Goal: Task Accomplishment & Management: Manage account settings

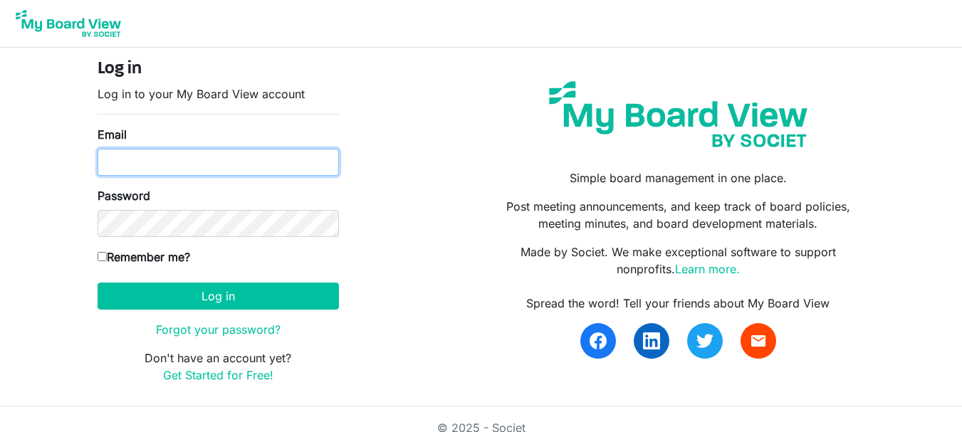
click at [175, 167] on input "Email" at bounding box center [218, 162] width 241 height 27
type input "theresabhavanvembuva@gmail.com"
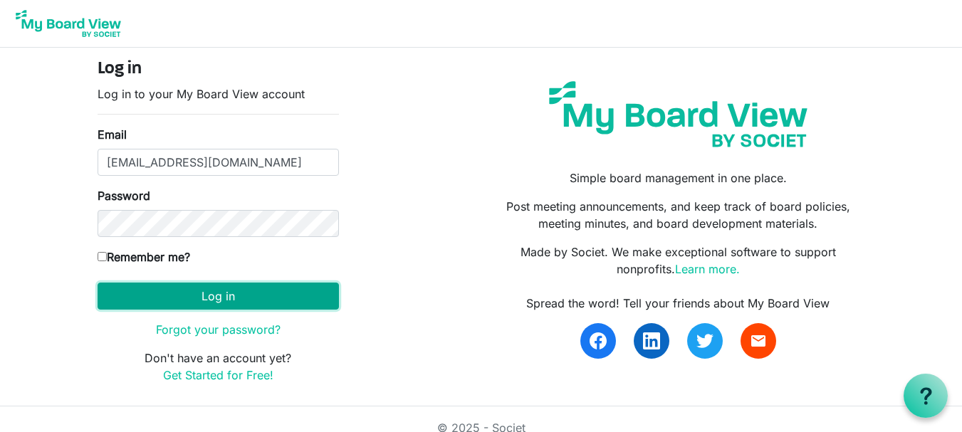
click at [203, 298] on button "Log in" at bounding box center [218, 296] width 241 height 27
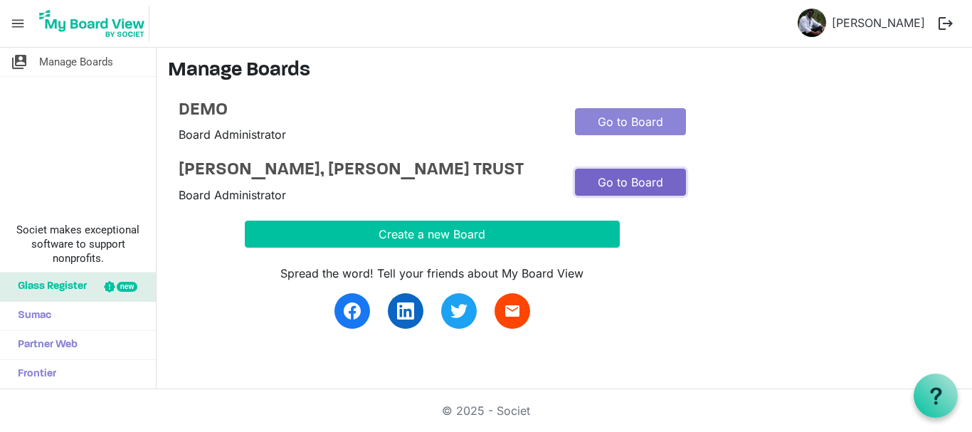
click at [634, 184] on link "Go to Board" at bounding box center [630, 182] width 111 height 27
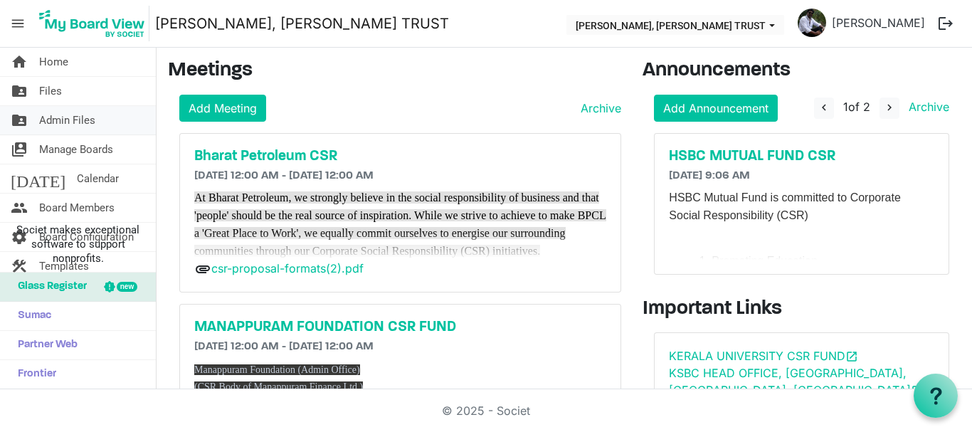
click at [72, 121] on span "Admin Files" at bounding box center [67, 120] width 56 height 28
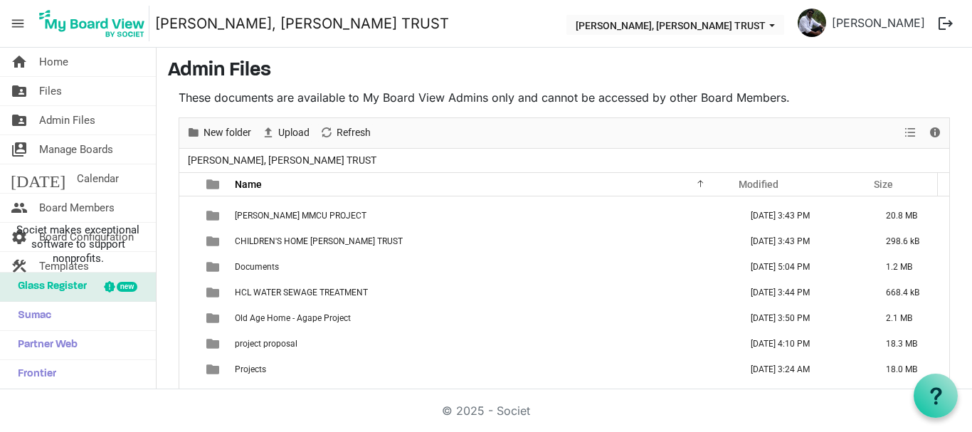
scroll to position [110, 0]
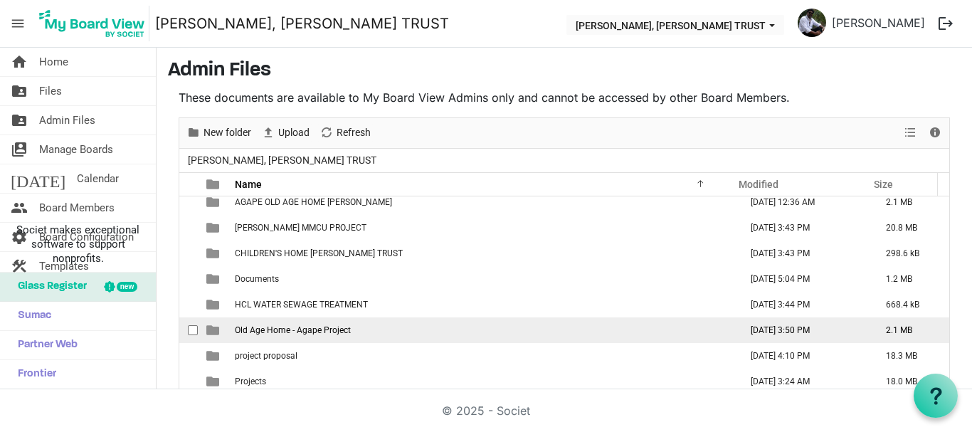
click at [330, 337] on td "Old Age Home - Agape Project" at bounding box center [483, 330] width 505 height 26
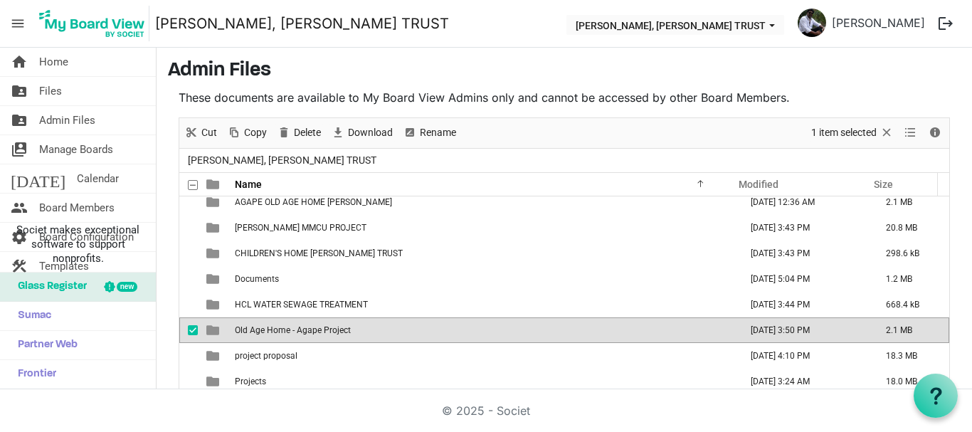
click at [330, 337] on td "Old Age Home - Agape Project" at bounding box center [483, 330] width 505 height 26
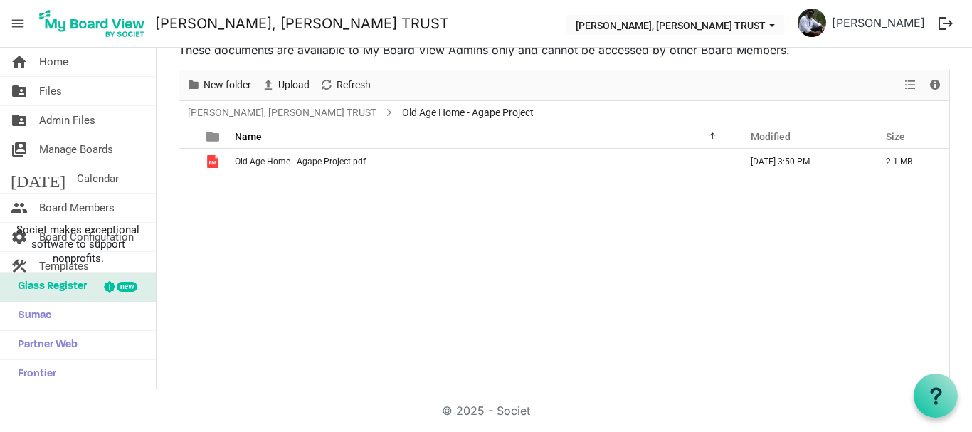
scroll to position [0, 0]
click at [237, 84] on span "New folder" at bounding box center [227, 85] width 51 height 18
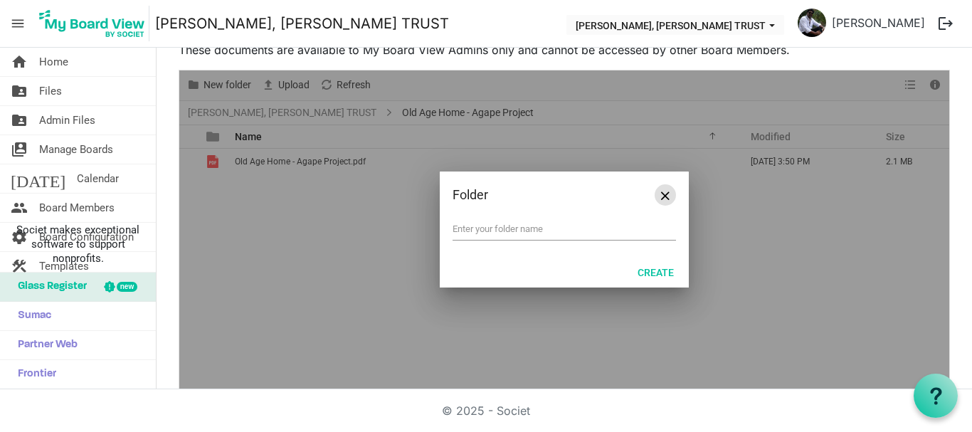
click at [661, 195] on span "Close" at bounding box center [665, 195] width 9 height 9
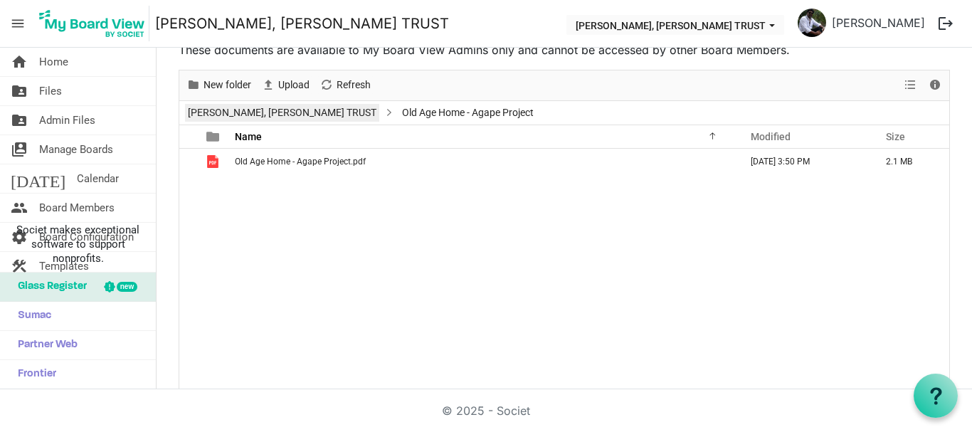
click at [253, 115] on link "[PERSON_NAME], [PERSON_NAME] TRUST" at bounding box center [282, 113] width 194 height 18
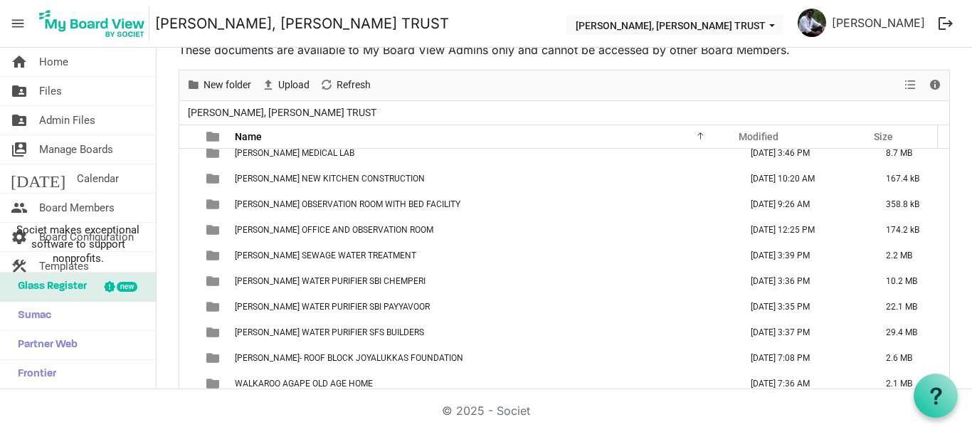
scroll to position [656, 0]
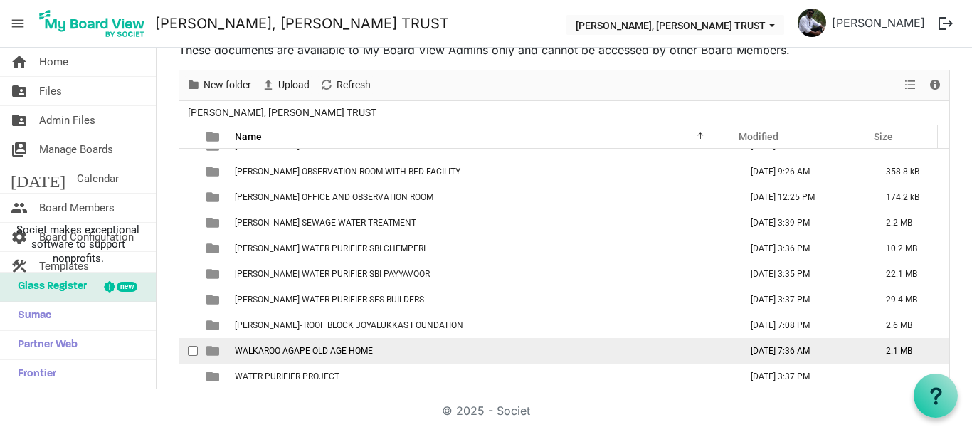
click at [342, 352] on span "WALKAROO AGAPE OLD AGE HOME" at bounding box center [304, 351] width 138 height 10
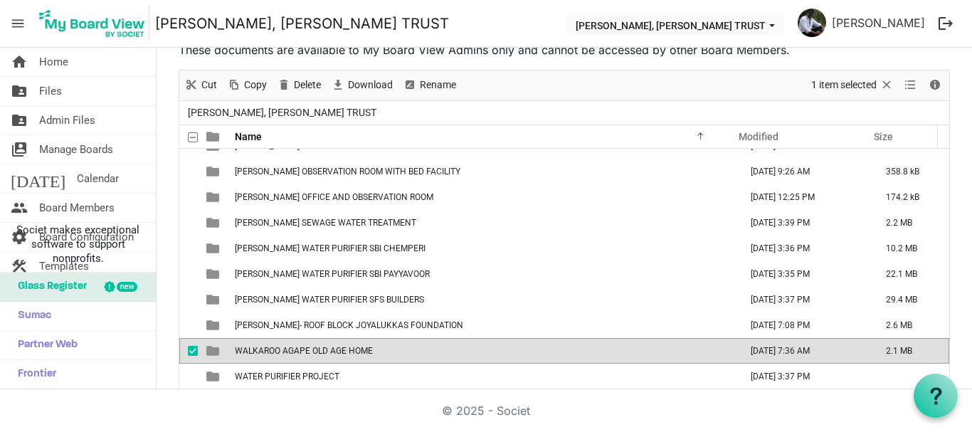
click at [342, 352] on span "WALKAROO AGAPE OLD AGE HOME" at bounding box center [304, 351] width 138 height 10
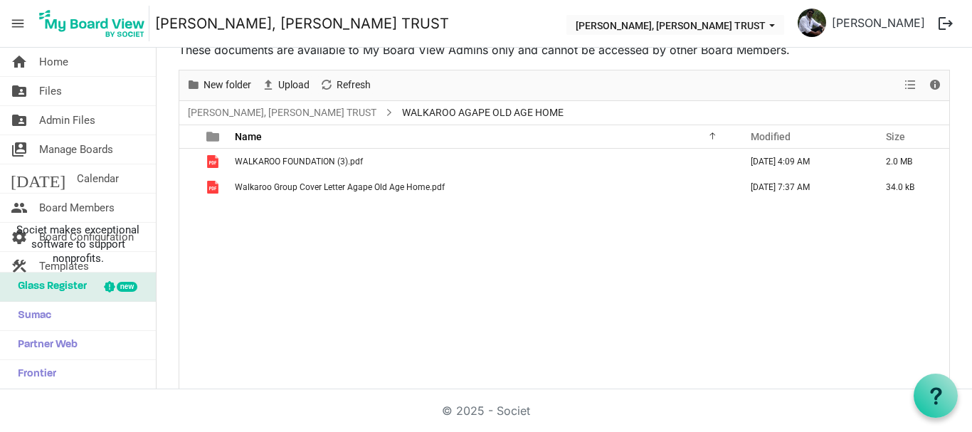
scroll to position [0, 0]
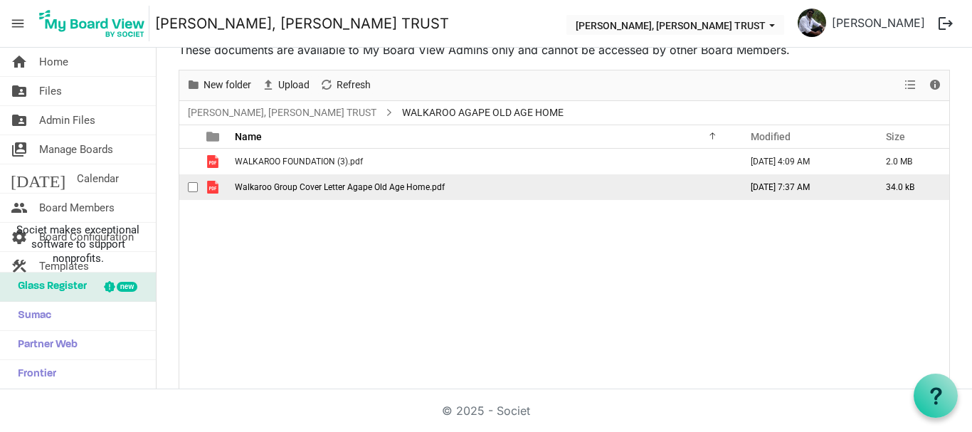
click at [339, 188] on span "Walkaroo Group Cover Letter Agape Old Age Home.pdf" at bounding box center [340, 187] width 210 height 10
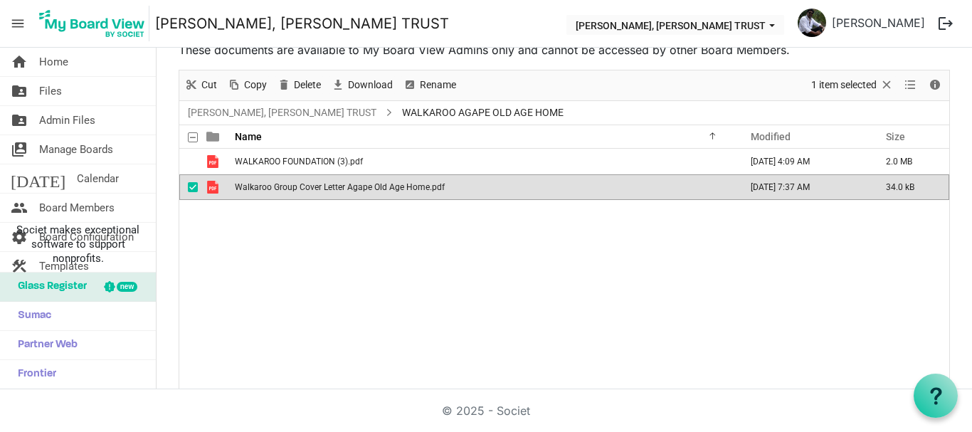
click at [339, 188] on span "Walkaroo Group Cover Letter Agape Old Age Home.pdf" at bounding box center [340, 187] width 210 height 10
click at [192, 189] on span "checkbox" at bounding box center [193, 187] width 10 height 10
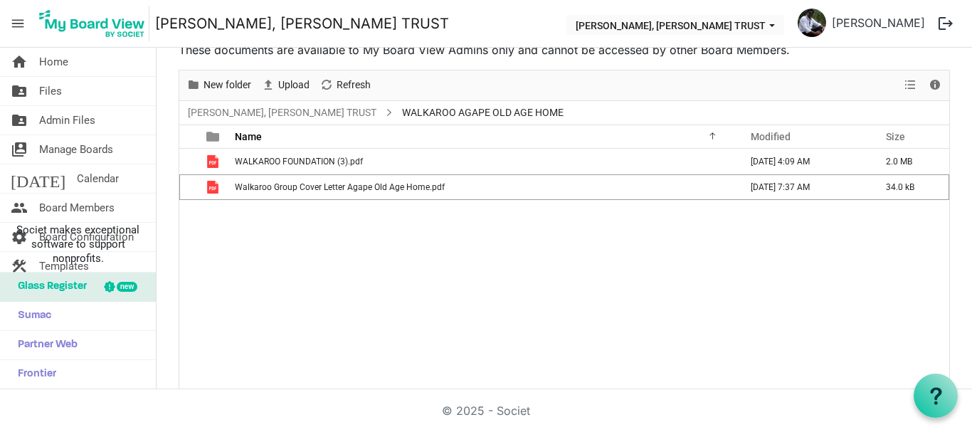
click at [240, 250] on div "WALKAROO FOUNDATION (3).pdf August 15, 2025 4:09 AM 2.0 MB Walkaroo Group Cover…" at bounding box center [564, 269] width 770 height 241
click at [59, 122] on span "Admin Files" at bounding box center [67, 120] width 56 height 28
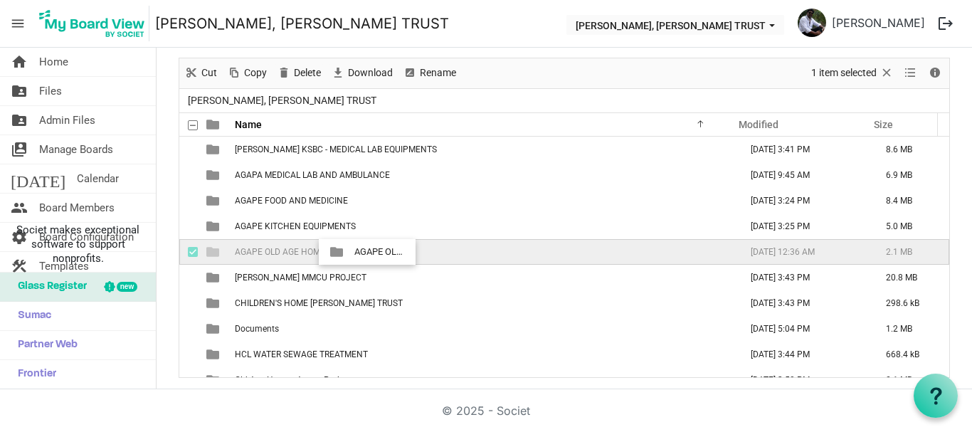
click at [351, 252] on td "AGAPE OLD AGE HOME LULU" at bounding box center [483, 252] width 505 height 26
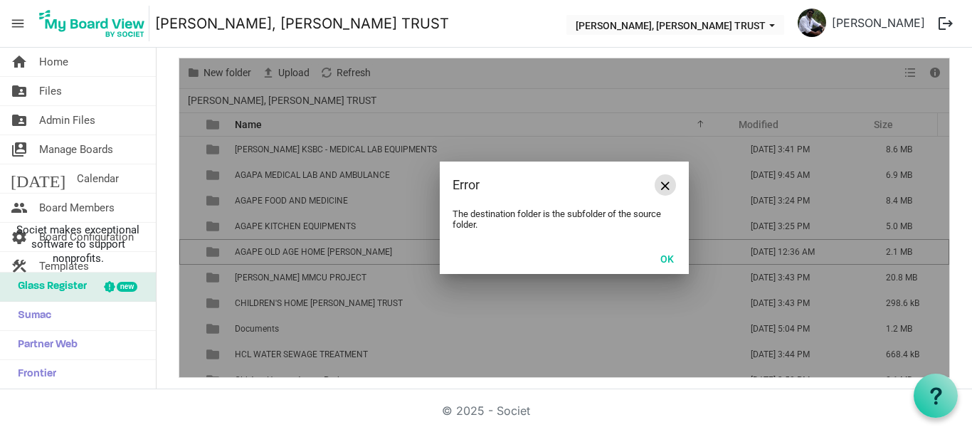
click at [665, 191] on button "Close" at bounding box center [665, 184] width 21 height 21
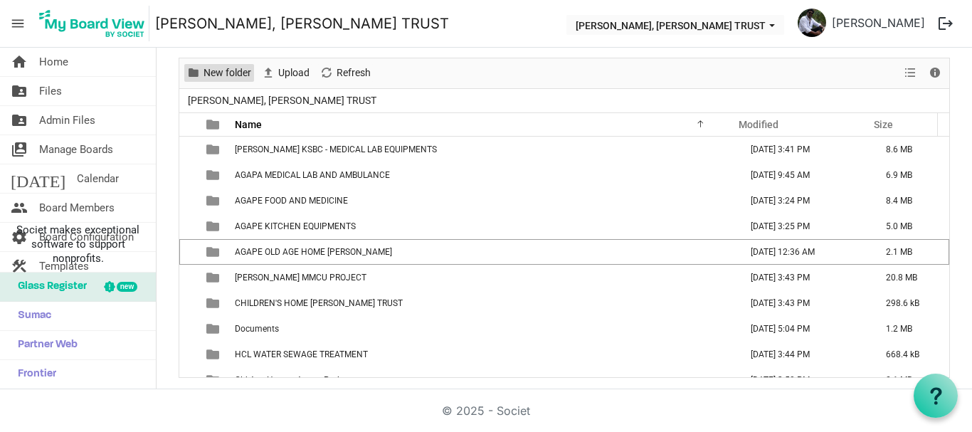
click at [230, 73] on span "New folder" at bounding box center [227, 73] width 51 height 18
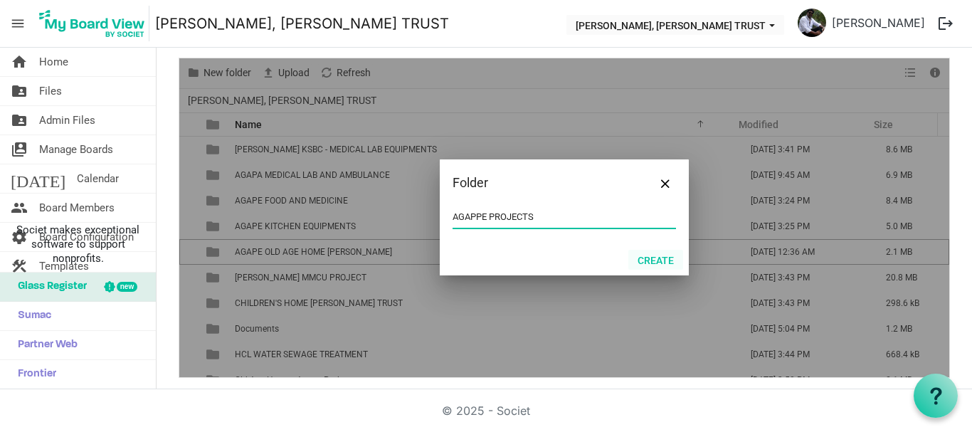
type input "AGAPPE PROJECTS"
click at [648, 265] on button "Create" at bounding box center [655, 260] width 55 height 20
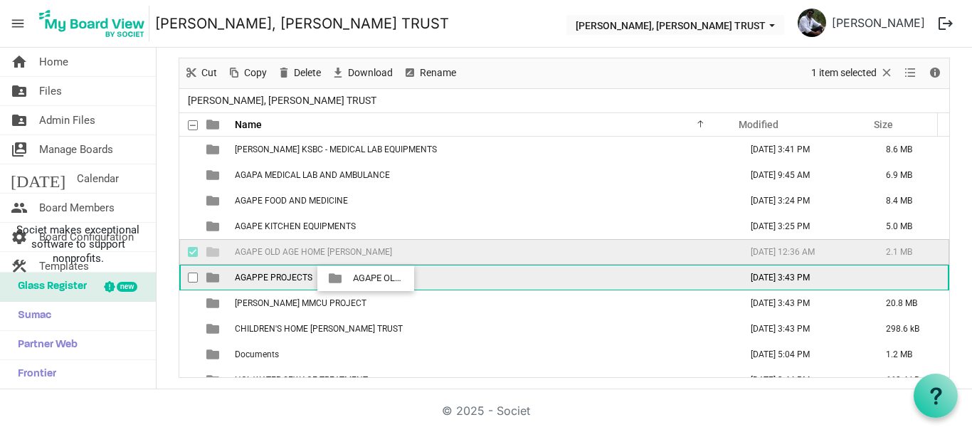
drag, startPoint x: 337, startPoint y: 252, endPoint x: 349, endPoint y: 278, distance: 29.0
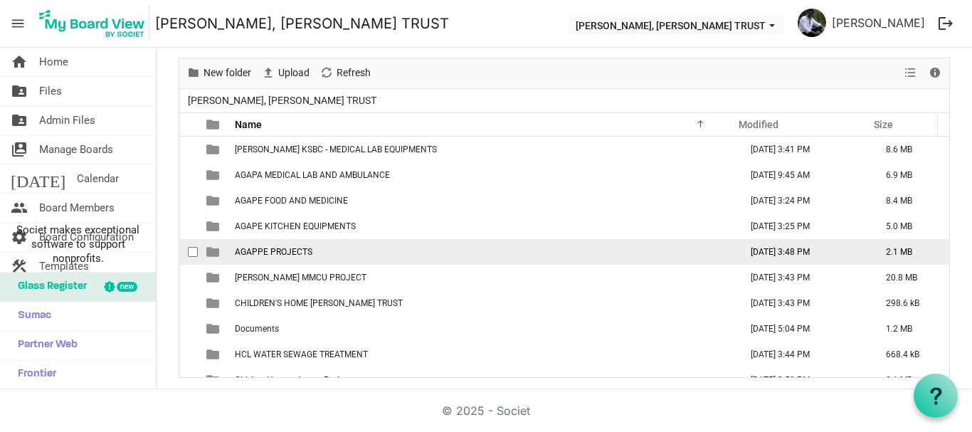
click at [280, 257] on td "AGAPPE PROJECTS" at bounding box center [483, 252] width 505 height 26
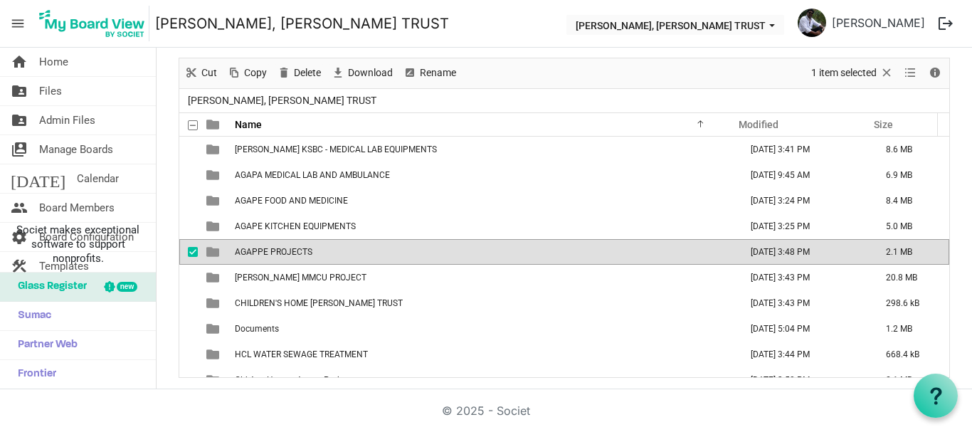
click at [280, 257] on td "AGAPPE PROJECTS" at bounding box center [483, 252] width 505 height 26
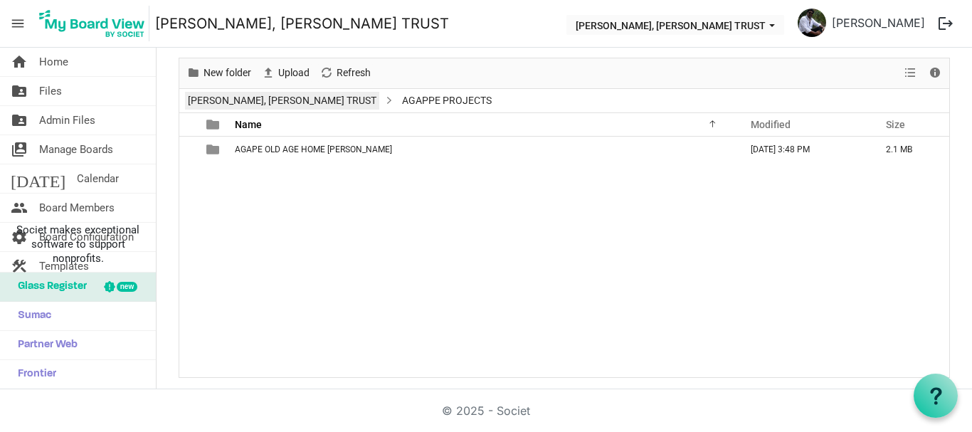
click at [283, 99] on link "[PERSON_NAME], [PERSON_NAME] TRUST" at bounding box center [282, 101] width 194 height 18
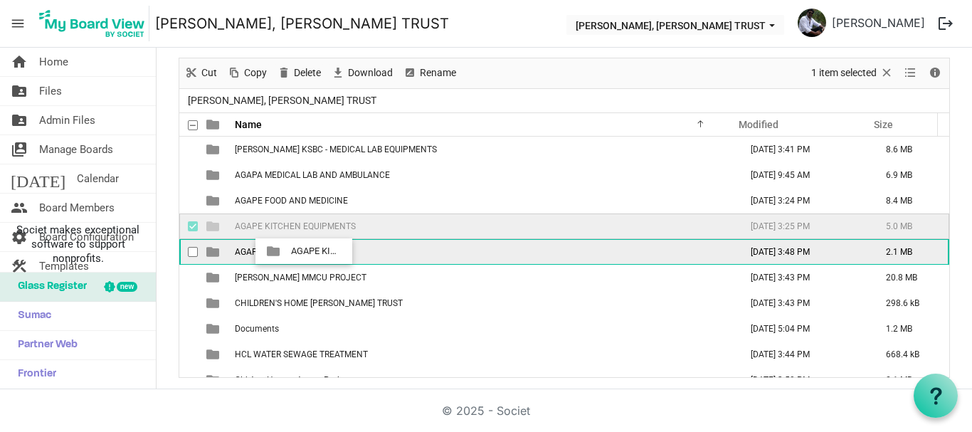
drag, startPoint x: 289, startPoint y: 223, endPoint x: 287, endPoint y: 251, distance: 28.5
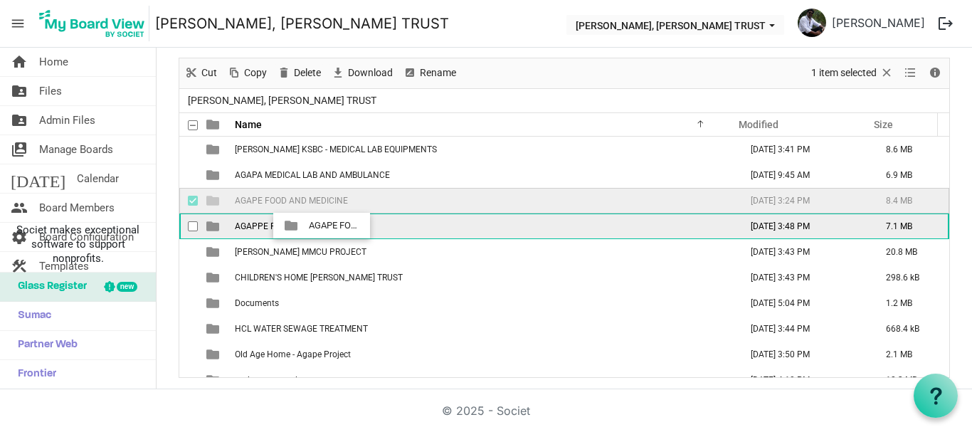
drag, startPoint x: 300, startPoint y: 204, endPoint x: 305, endPoint y: 226, distance: 22.6
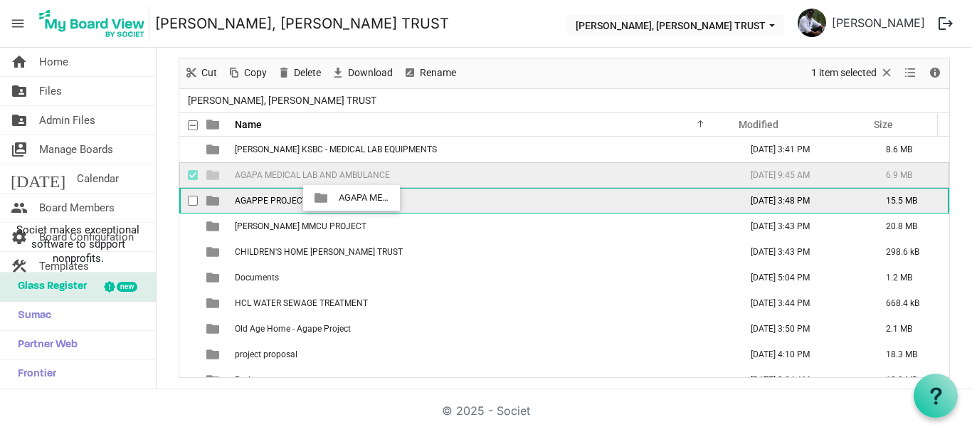
drag, startPoint x: 334, startPoint y: 175, endPoint x: 335, endPoint y: 198, distance: 22.8
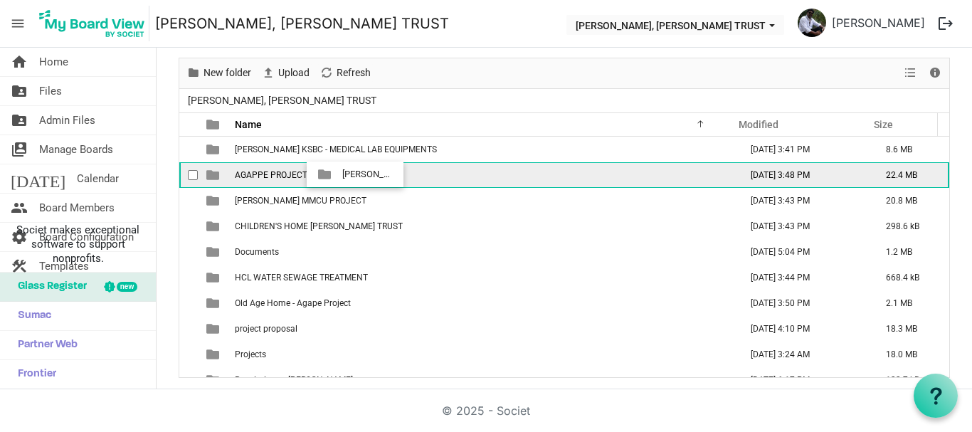
drag, startPoint x: 348, startPoint y: 150, endPoint x: 338, endPoint y: 174, distance: 26.2
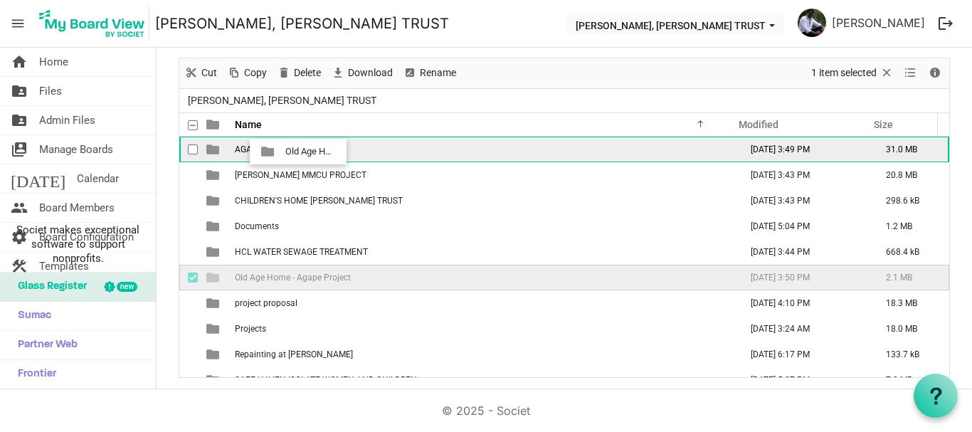
drag, startPoint x: 291, startPoint y: 278, endPoint x: 281, endPoint y: 151, distance: 127.1
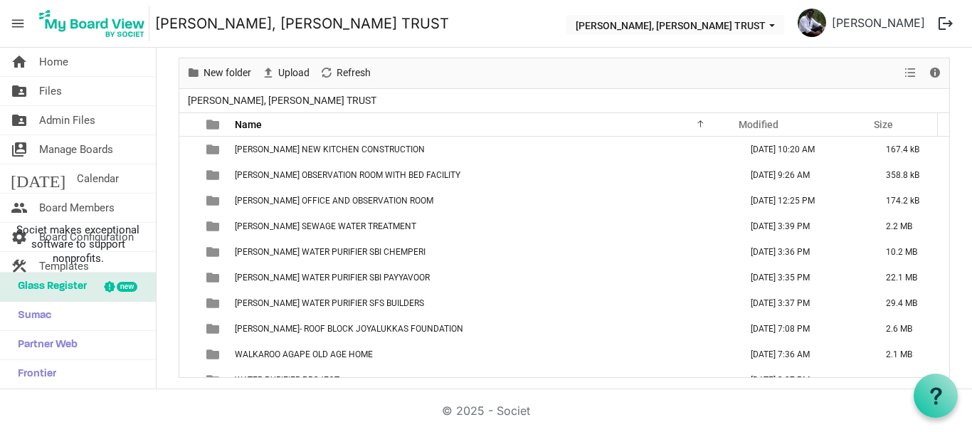
scroll to position [528, 0]
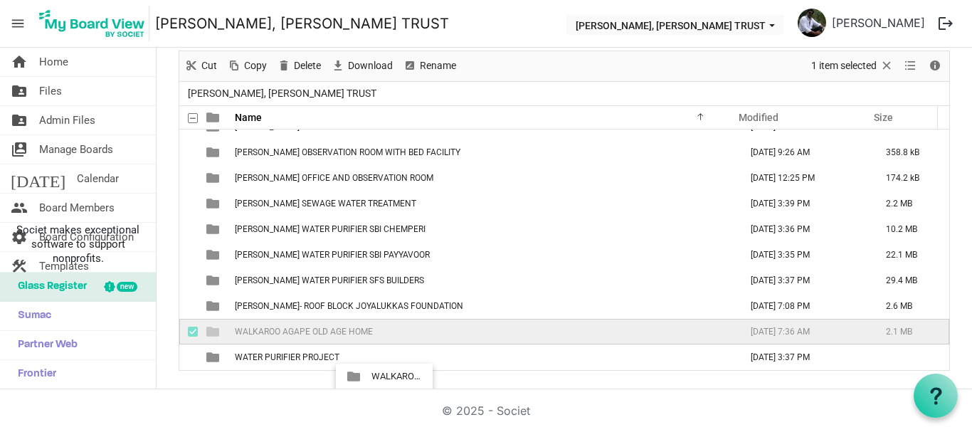
drag, startPoint x: 315, startPoint y: 342, endPoint x: 367, endPoint y: 379, distance: 63.8
click at [367, 379] on main "Admin Files These documents are available to My Board View Admins only and cann…" at bounding box center [565, 181] width 816 height 401
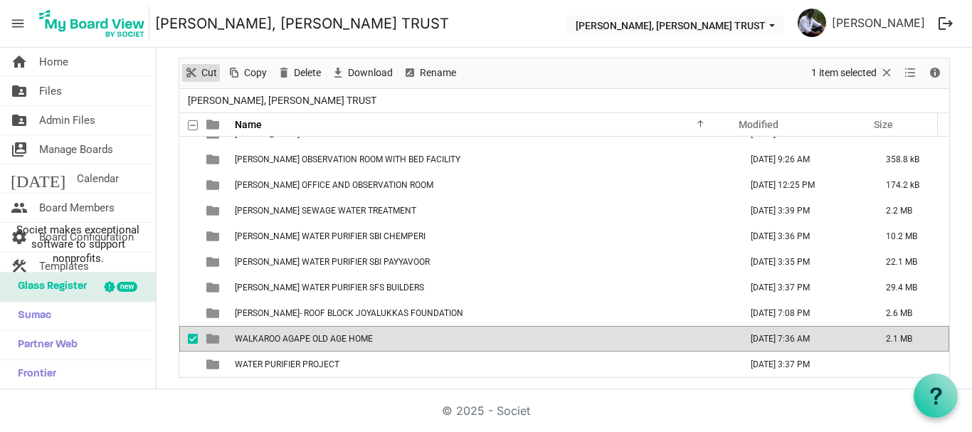
click at [207, 73] on span "Cut" at bounding box center [209, 73] width 19 height 18
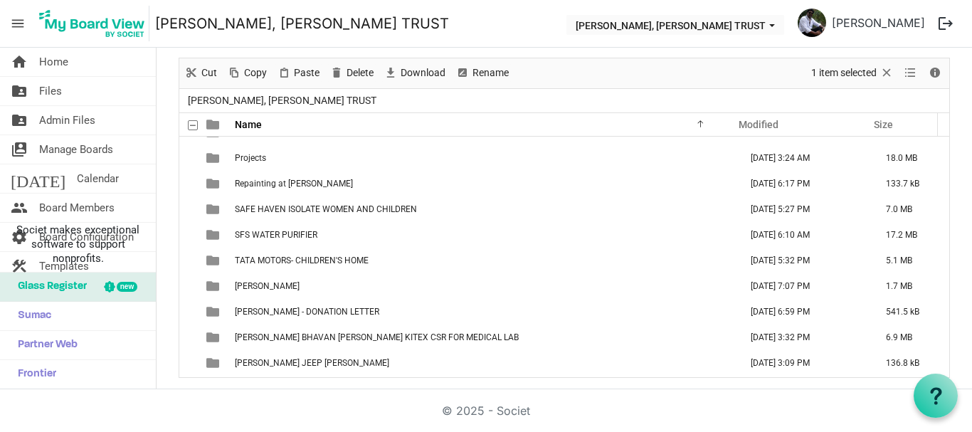
scroll to position [0, 0]
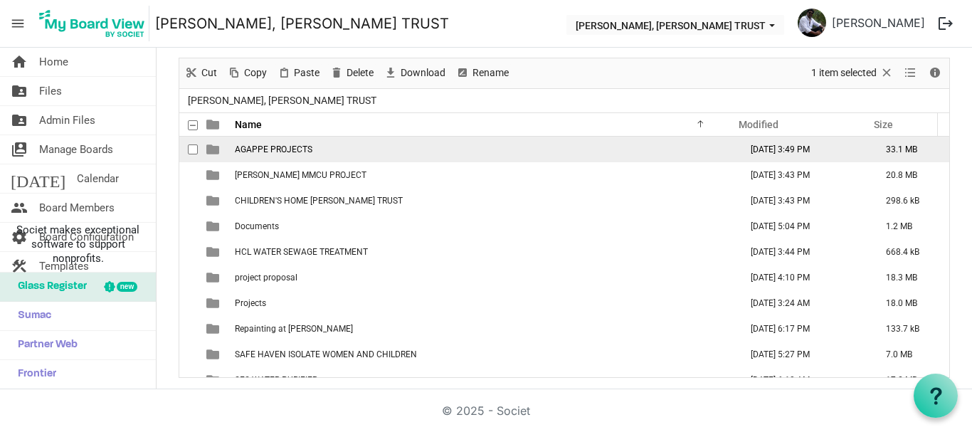
click at [308, 149] on span "AGAPPE PROJECTS" at bounding box center [274, 149] width 78 height 10
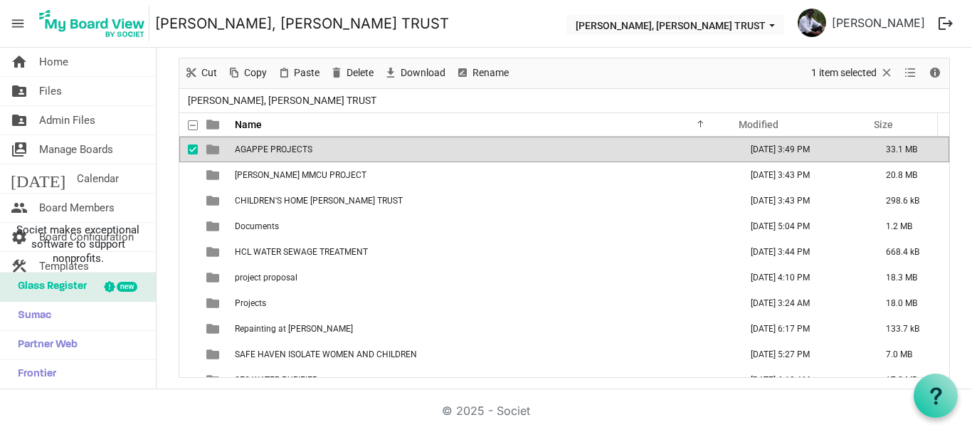
click at [308, 149] on span "AGAPPE PROJECTS" at bounding box center [274, 149] width 78 height 10
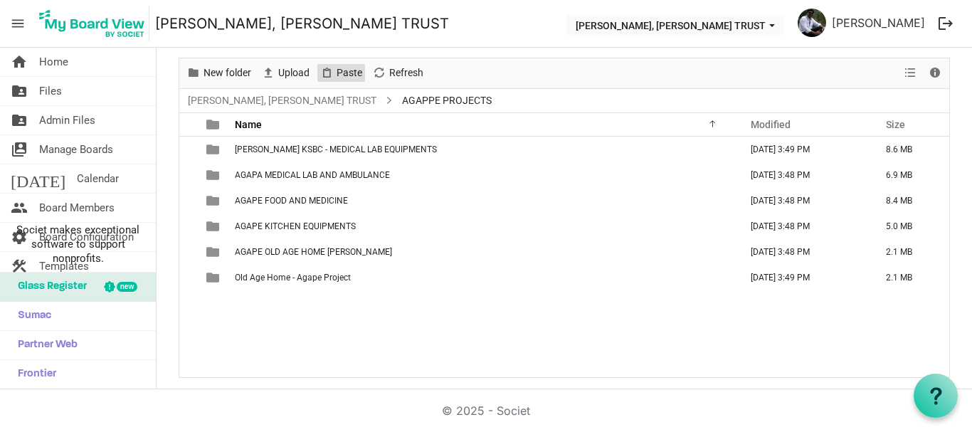
click at [343, 73] on span "Paste" at bounding box center [349, 73] width 28 height 18
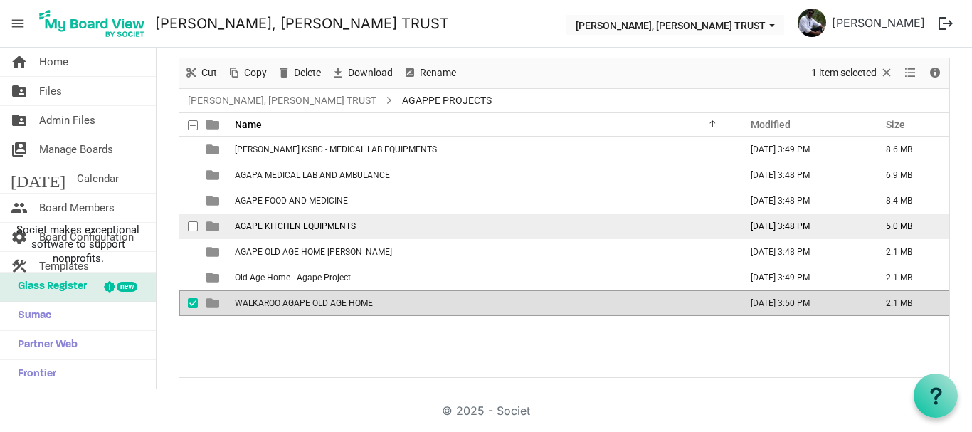
click at [506, 214] on td "AGAPE KITCHEN EQUIPMENTS" at bounding box center [483, 227] width 505 height 26
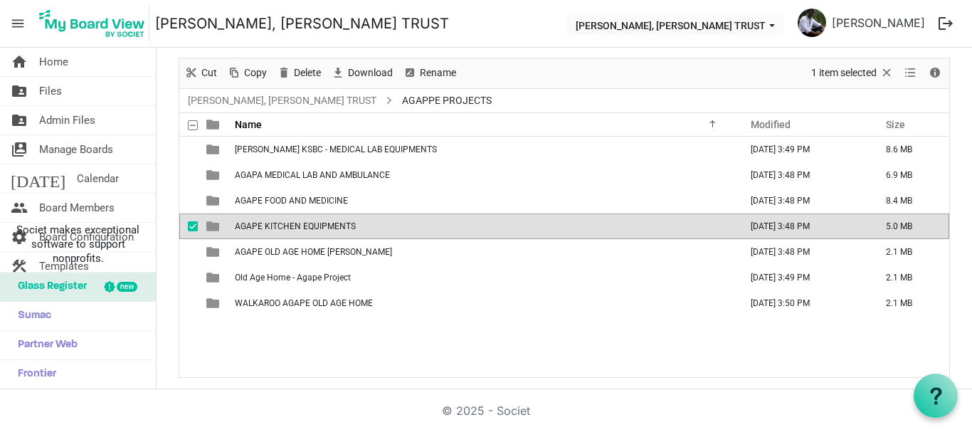
click at [298, 343] on div "THERESA BHAVAN KSBC - MEDICAL LAB EQUIPMENTS August 18, 2025 3:49 PM 8.6 MB AGA…" at bounding box center [564, 257] width 770 height 241
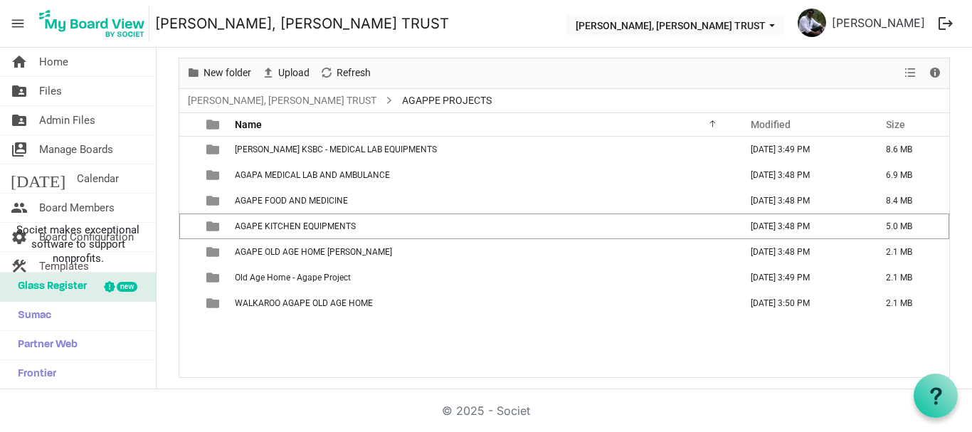
click at [304, 342] on div "THERESA BHAVAN KSBC - MEDICAL LAB EQUIPMENTS August 18, 2025 3:49 PM 8.6 MB AGA…" at bounding box center [564, 257] width 770 height 241
click at [296, 103] on link "[PERSON_NAME], [PERSON_NAME] TRUST" at bounding box center [282, 101] width 194 height 18
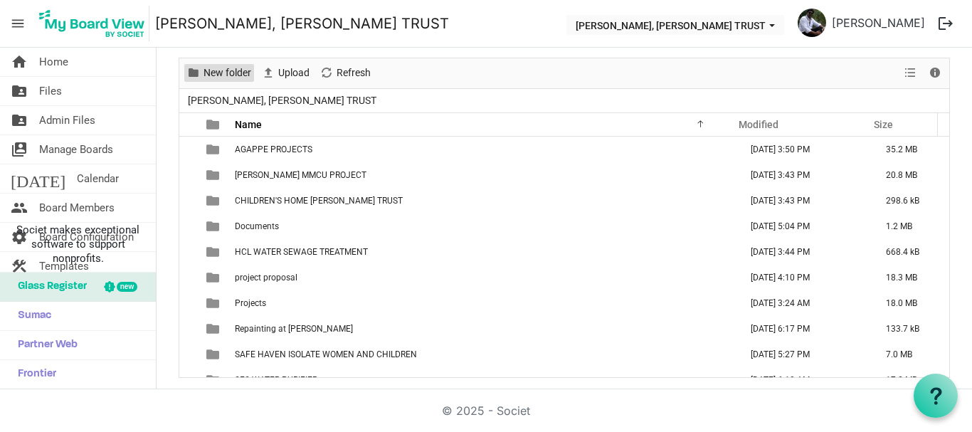
click at [219, 78] on span "New folder" at bounding box center [227, 73] width 51 height 18
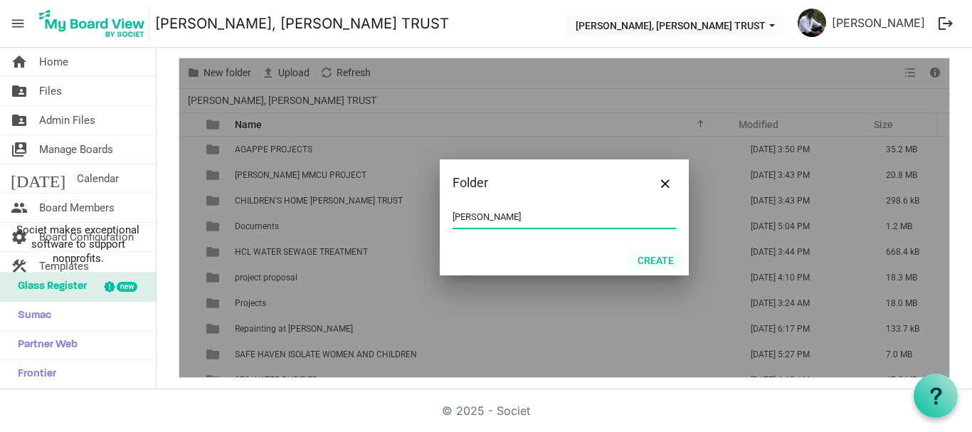
type input "[PERSON_NAME]"
click at [641, 265] on button "Create" at bounding box center [655, 260] width 55 height 20
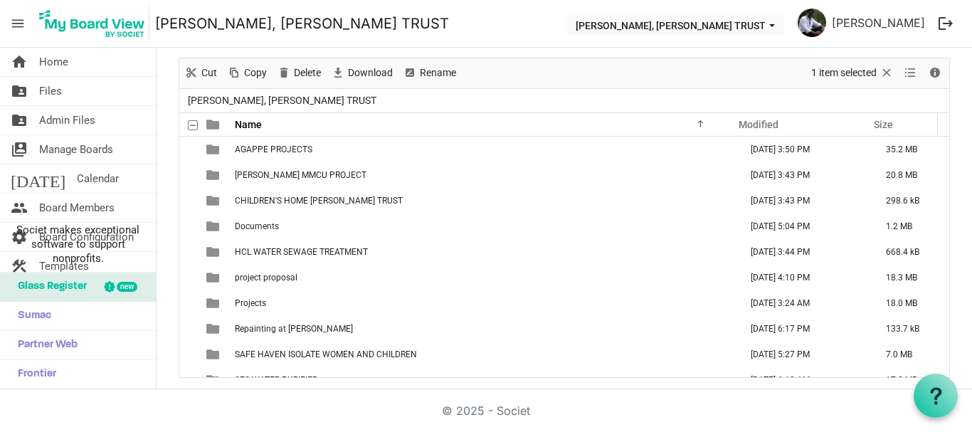
scroll to position [172, 0]
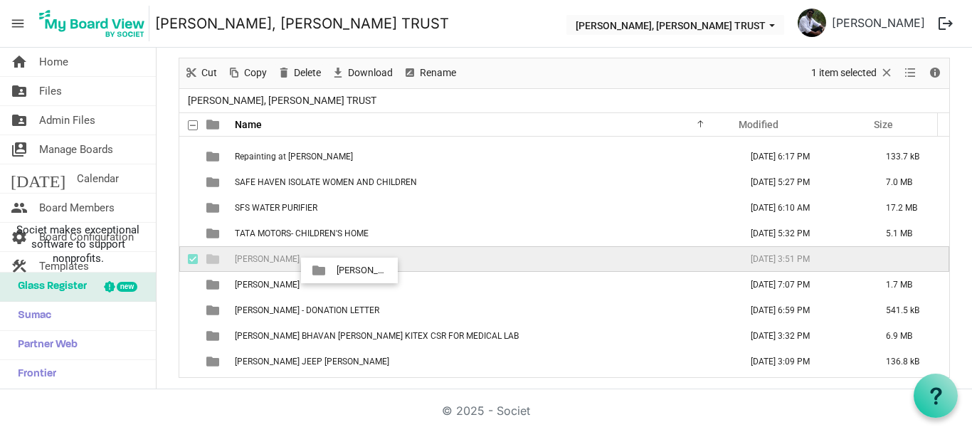
drag, startPoint x: 332, startPoint y: 289, endPoint x: 332, endPoint y: 270, distance: 18.5
click at [332, 270] on tbody "AGAPPE PROJECTS August 18, 2025 3:50 PM 35.2 MB BOCHE MMCU PROJECT August 03, 2…" at bounding box center [564, 348] width 770 height 769
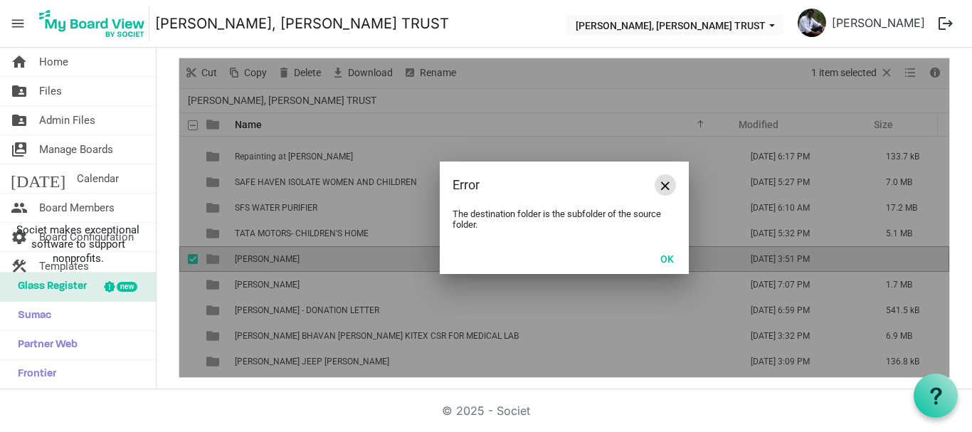
click at [663, 186] on span "Close" at bounding box center [665, 185] width 9 height 9
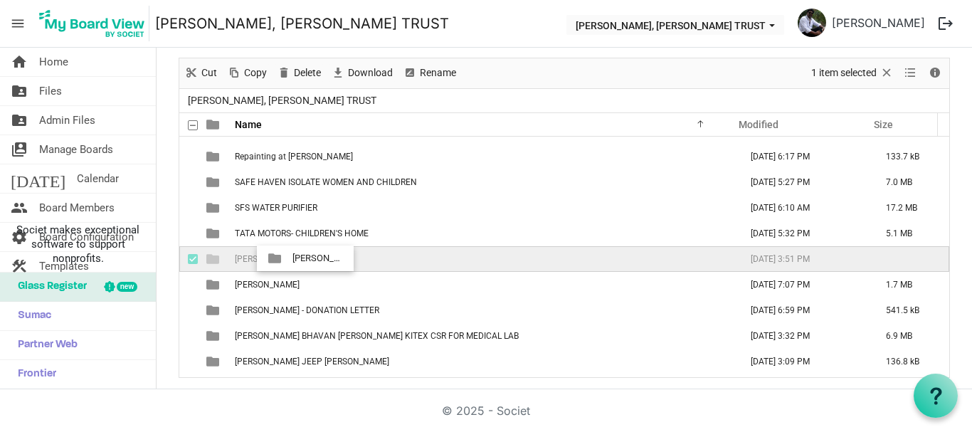
drag, startPoint x: 290, startPoint y: 285, endPoint x: 288, endPoint y: 258, distance: 27.1
click at [288, 258] on tbody "AGAPPE PROJECTS August 18, 2025 3:50 PM 35.2 MB BOCHE MMCU PROJECT August 03, 2…" at bounding box center [564, 348] width 770 height 769
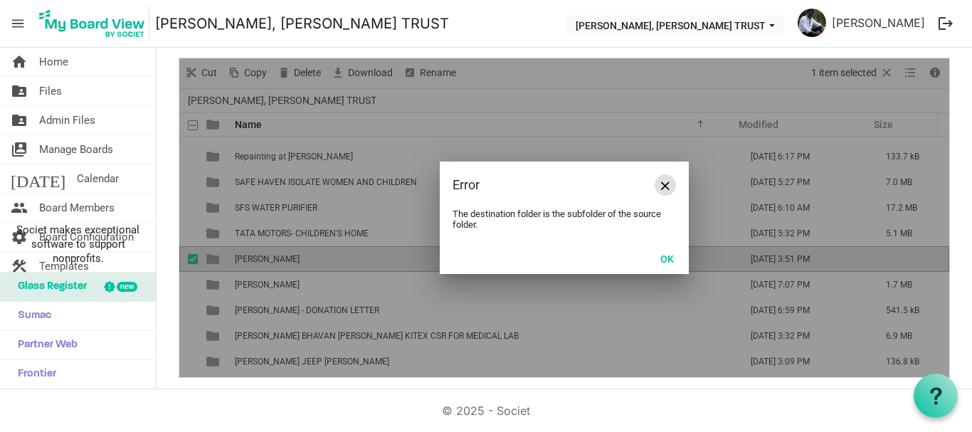
click at [661, 182] on span "Close" at bounding box center [665, 185] width 9 height 9
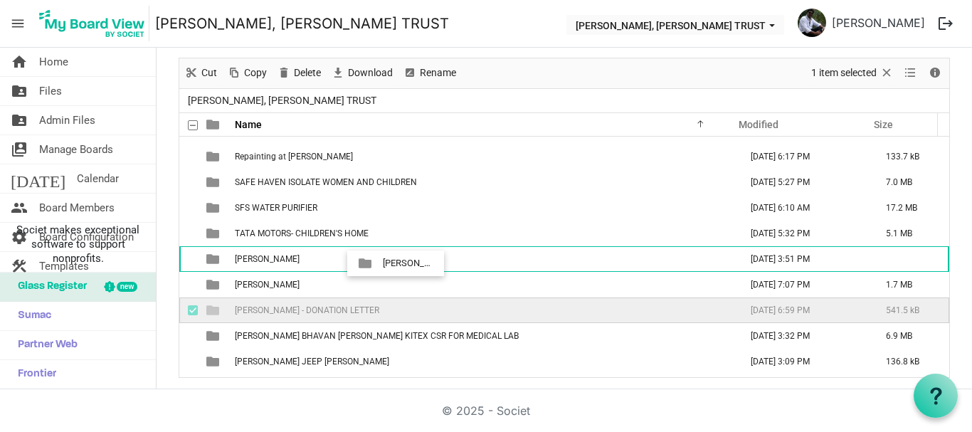
drag, startPoint x: 323, startPoint y: 310, endPoint x: 378, endPoint y: 261, distance: 73.6
click at [378, 261] on tbody "AGAPPE PROJECTS August 18, 2025 3:50 PM 35.2 MB BOCHE MMCU PROJECT August 03, 2…" at bounding box center [564, 348] width 770 height 769
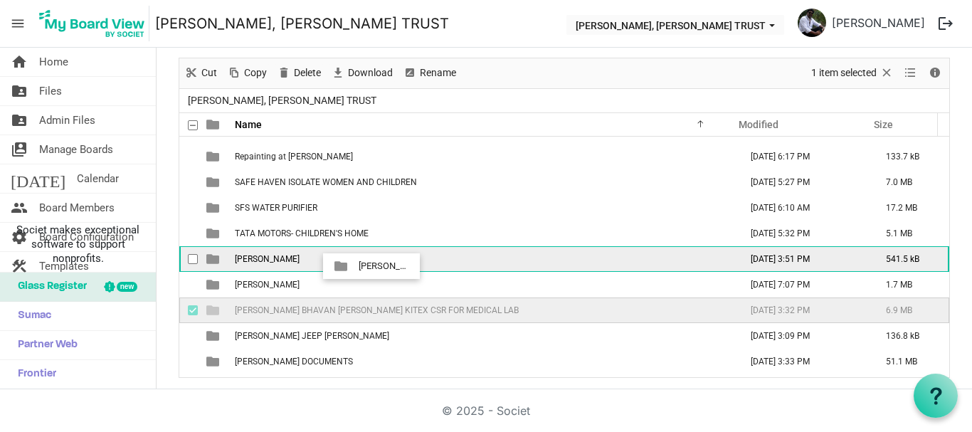
drag, startPoint x: 351, startPoint y: 308, endPoint x: 354, endPoint y: 266, distance: 42.1
click at [354, 266] on tbody "AGAPPE PROJECTS August 18, 2025 3:50 PM 35.2 MB BOCHE MMCU PROJECT August 03, 2…" at bounding box center [564, 335] width 770 height 743
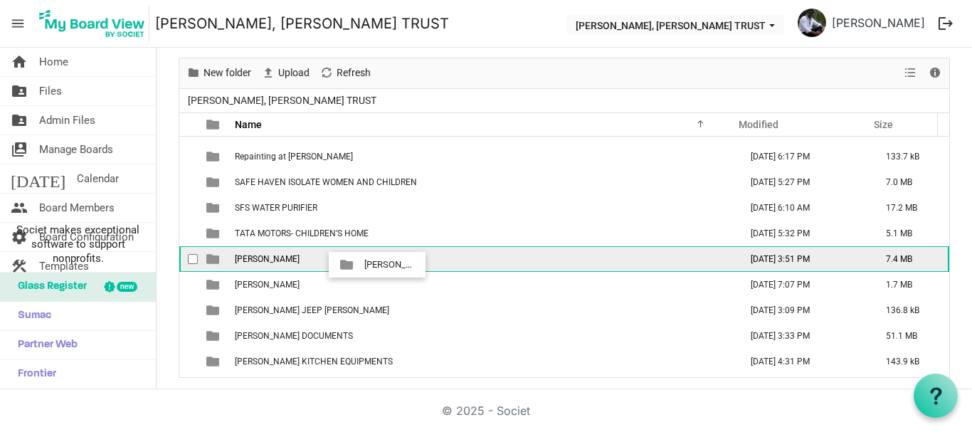
drag, startPoint x: 339, startPoint y: 288, endPoint x: 360, endPoint y: 265, distance: 31.2
click at [360, 265] on tbody "AGAPPE PROJECTS August 18, 2025 3:50 PM 35.2 MB BOCHE MMCU PROJECT August 03, 2…" at bounding box center [564, 322] width 770 height 717
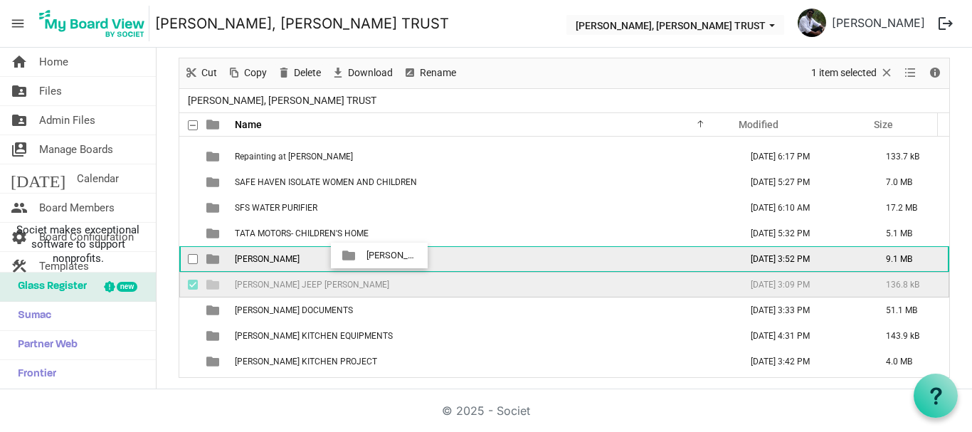
drag, startPoint x: 342, startPoint y: 282, endPoint x: 362, endPoint y: 256, distance: 33.5
click at [362, 256] on tbody "AGAPPE PROJECTS August 18, 2025 3:50 PM 35.2 MB BOCHE MMCU PROJECT August 03, 2…" at bounding box center [564, 310] width 770 height 692
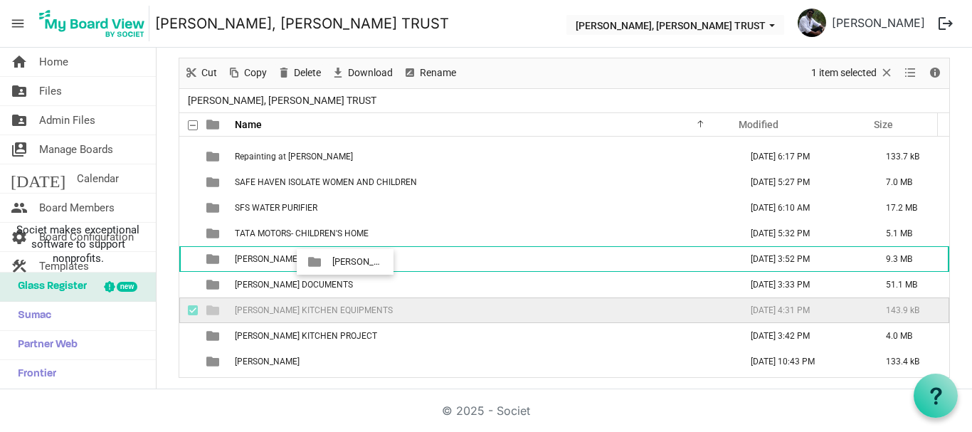
drag, startPoint x: 335, startPoint y: 309, endPoint x: 328, endPoint y: 260, distance: 48.8
click at [328, 260] on tbody "AGAPPE PROJECTS August 18, 2025 3:50 PM 35.2 MB BOCHE MMCU PROJECT August 03, 2…" at bounding box center [564, 297] width 770 height 666
drag, startPoint x: 303, startPoint y: 312, endPoint x: 302, endPoint y: 260, distance: 52.0
click at [302, 260] on tbody "AGAPPE PROJECTS August 18, 2025 3:50 PM 35.2 MB BOCHE MMCU PROJECT August 03, 2…" at bounding box center [564, 284] width 770 height 641
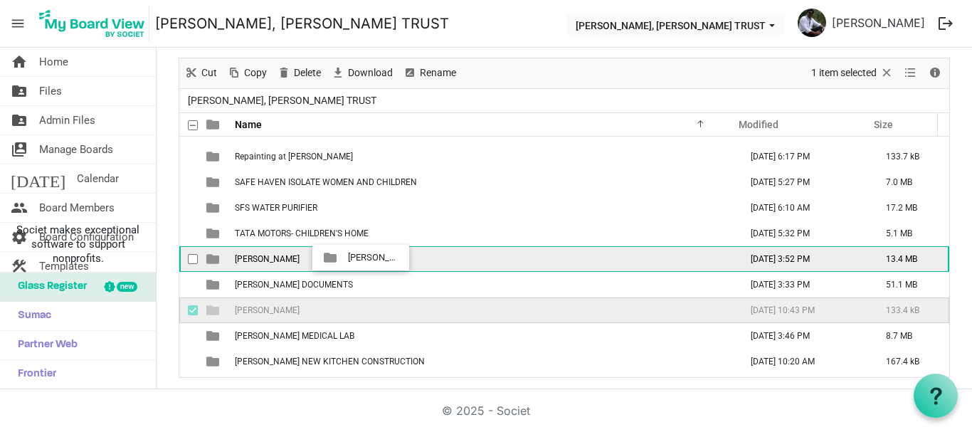
drag, startPoint x: 322, startPoint y: 307, endPoint x: 344, endPoint y: 258, distance: 53.8
click at [344, 258] on tbody "AGAPPE PROJECTS August 18, 2025 3:50 PM 35.2 MB BOCHE MMCU PROJECT August 03, 2…" at bounding box center [564, 271] width 770 height 615
drag, startPoint x: 335, startPoint y: 312, endPoint x: 342, endPoint y: 260, distance: 51.7
click at [342, 260] on tbody "AGAPPE PROJECTS August 18, 2025 3:50 PM 35.2 MB BOCHE MMCU PROJECT August 03, 2…" at bounding box center [564, 258] width 770 height 589
drag, startPoint x: 342, startPoint y: 312, endPoint x: 352, endPoint y: 262, distance: 51.5
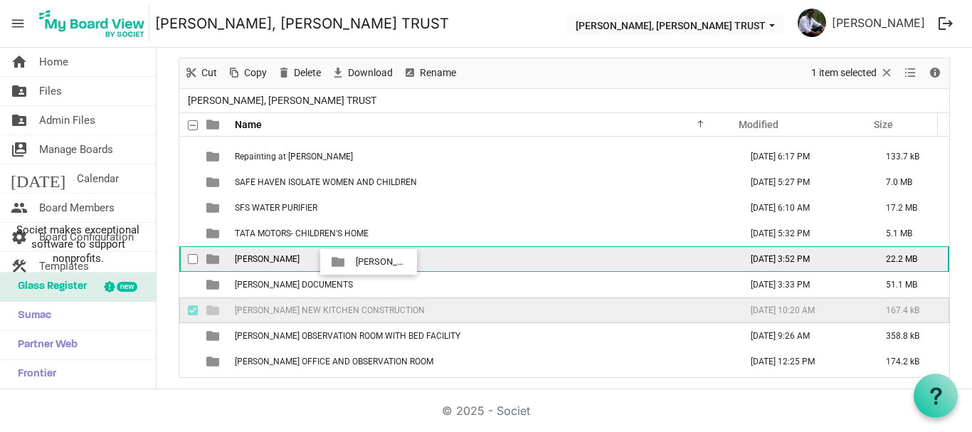
click at [352, 262] on tbody "AGAPPE PROJECTS August 18, 2025 3:50 PM 35.2 MB BOCHE MMCU PROJECT August 03, 2…" at bounding box center [564, 246] width 770 height 564
drag, startPoint x: 310, startPoint y: 310, endPoint x: 327, endPoint y: 256, distance: 57.4
click at [327, 256] on tbody "AGAPPE PROJECTS August 18, 2025 3:50 PM 35.2 MB BOCHE MMCU PROJECT August 03, 2…" at bounding box center [564, 233] width 770 height 538
drag, startPoint x: 323, startPoint y: 309, endPoint x: 332, endPoint y: 259, distance: 50.5
click at [332, 259] on tbody "AGAPPE PROJECTS August 18, 2025 3:50 PM 35.2 MB BOCHE MMCU PROJECT August 03, 2…" at bounding box center [564, 220] width 770 height 512
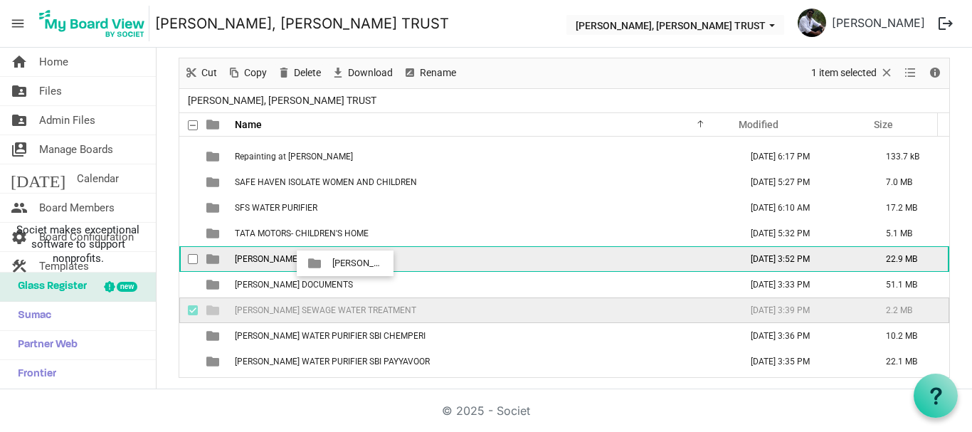
drag, startPoint x: 320, startPoint y: 312, endPoint x: 328, endPoint y: 263, distance: 49.8
click at [328, 263] on tbody "AGAPPE PROJECTS August 18, 2025 3:50 PM 35.2 MB BOCHE MMCU PROJECT August 03, 2…" at bounding box center [564, 207] width 770 height 487
drag, startPoint x: 324, startPoint y: 307, endPoint x: 342, endPoint y: 258, distance: 52.9
click at [342, 258] on tbody "AGAPPE PROJECTS August 18, 2025 3:50 PM 35.2 MB BOCHE MMCU PROJECT August 03, 2…" at bounding box center [564, 194] width 770 height 461
drag, startPoint x: 342, startPoint y: 309, endPoint x: 345, endPoint y: 252, distance: 57.0
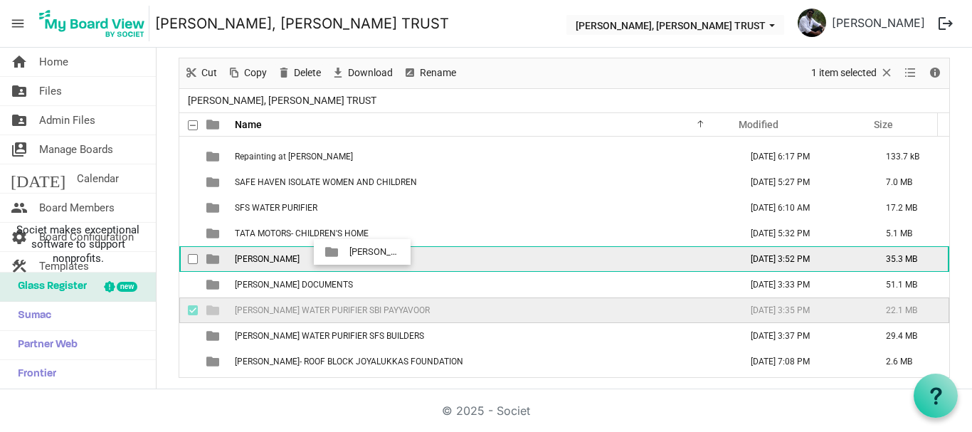
click at [345, 252] on tbody "AGAPPE PROJECTS August 18, 2025 3:50 PM 35.2 MB BOCHE MMCU PROJECT August 03, 2…" at bounding box center [564, 182] width 770 height 436
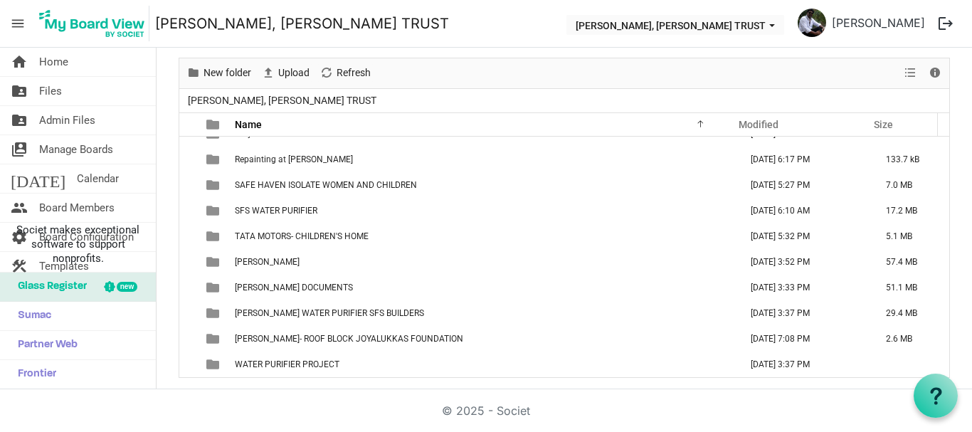
scroll to position [169, 0]
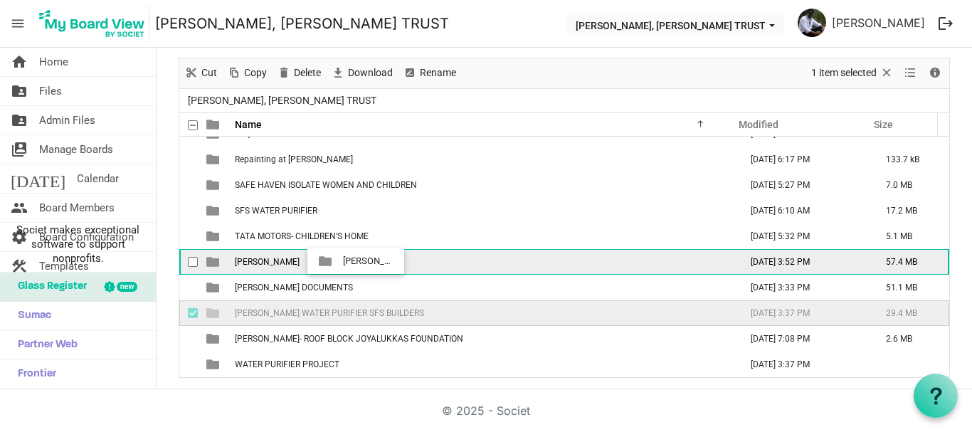
drag, startPoint x: 338, startPoint y: 308, endPoint x: 339, endPoint y: 261, distance: 47.0
click at [339, 261] on tbody "AGAPPE PROJECTS August 18, 2025 3:50 PM 35.2 MB BOCHE MMCU PROJECT August 03, 2…" at bounding box center [564, 172] width 770 height 410
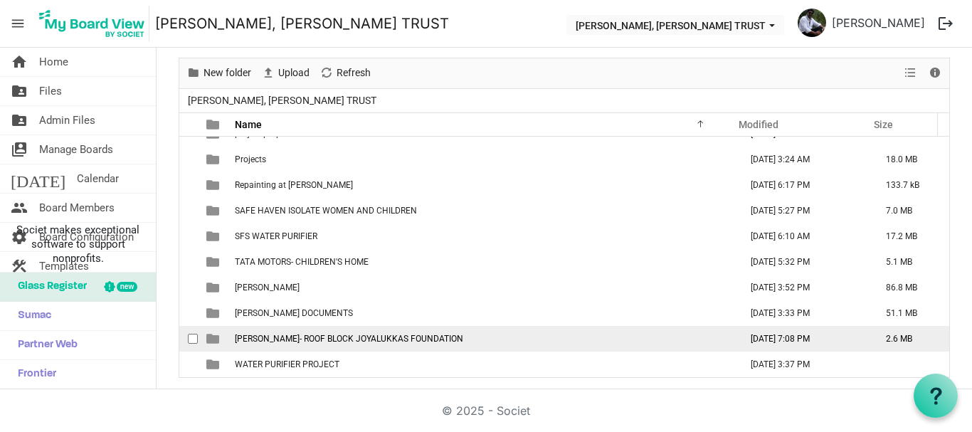
scroll to position [144, 0]
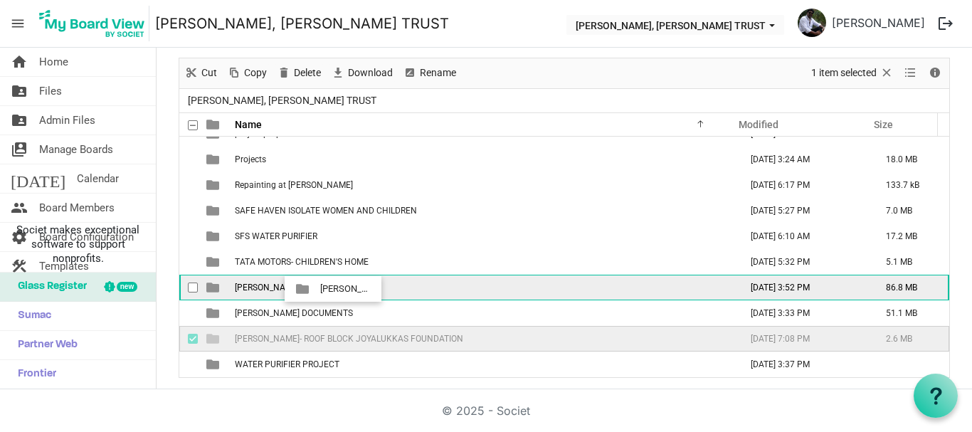
drag, startPoint x: 328, startPoint y: 335, endPoint x: 316, endPoint y: 289, distance: 47.8
click at [316, 289] on tbody "AGAPPE PROJECTS August 18, 2025 3:50 PM 35.2 MB BOCHE MMCU PROJECT August 03, 2…" at bounding box center [564, 185] width 770 height 384
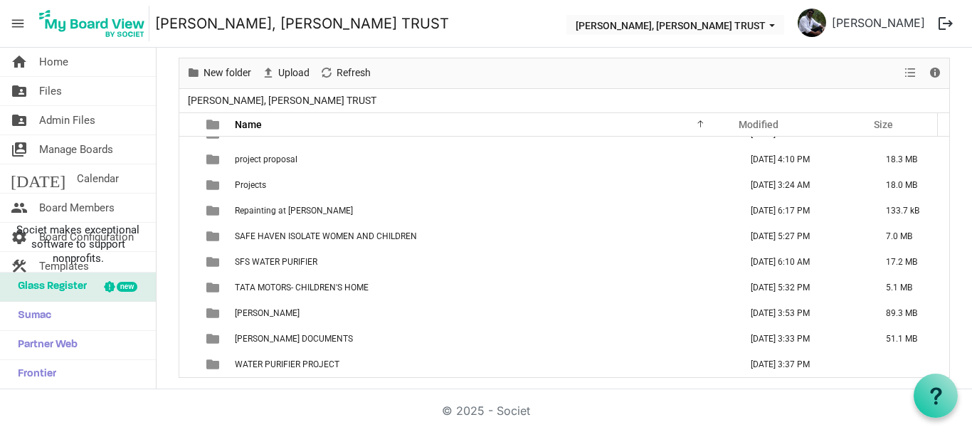
scroll to position [118, 0]
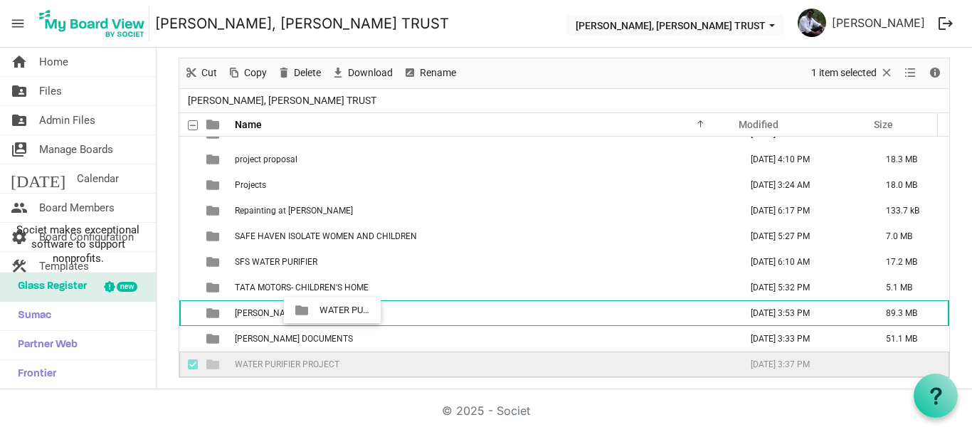
drag, startPoint x: 292, startPoint y: 365, endPoint x: 315, endPoint y: 312, distance: 58.3
click at [315, 312] on tbody "AGAPPE PROJECTS August 18, 2025 3:50 PM 35.2 MB BOCHE MMCU PROJECT August 03, 2…" at bounding box center [564, 198] width 770 height 359
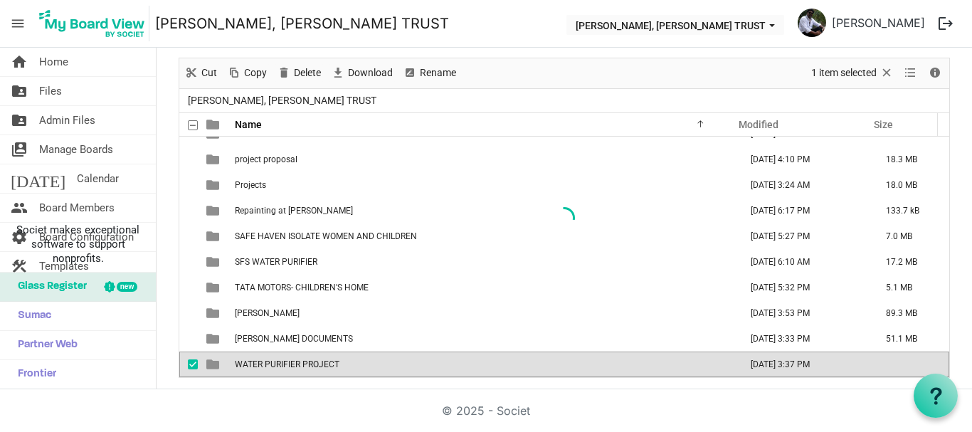
scroll to position [93, 0]
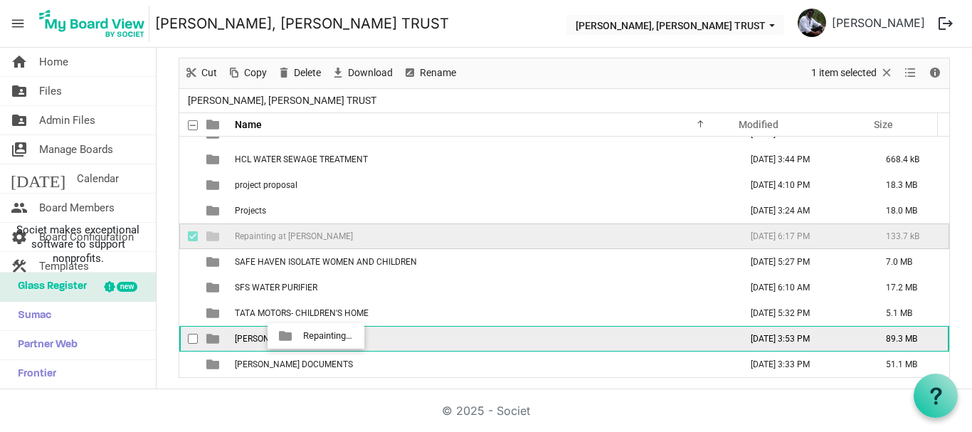
drag, startPoint x: 273, startPoint y: 238, endPoint x: 299, endPoint y: 336, distance: 101.0
click at [299, 336] on tbody "AGAPPE PROJECTS August 18, 2025 3:50 PM 35.2 MB BOCHE MMCU PROJECT August 03, 2…" at bounding box center [564, 210] width 770 height 333
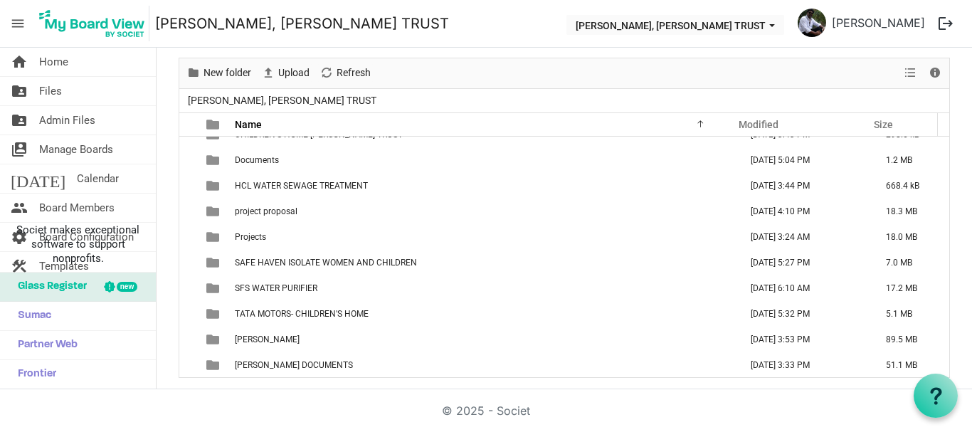
scroll to position [67, 0]
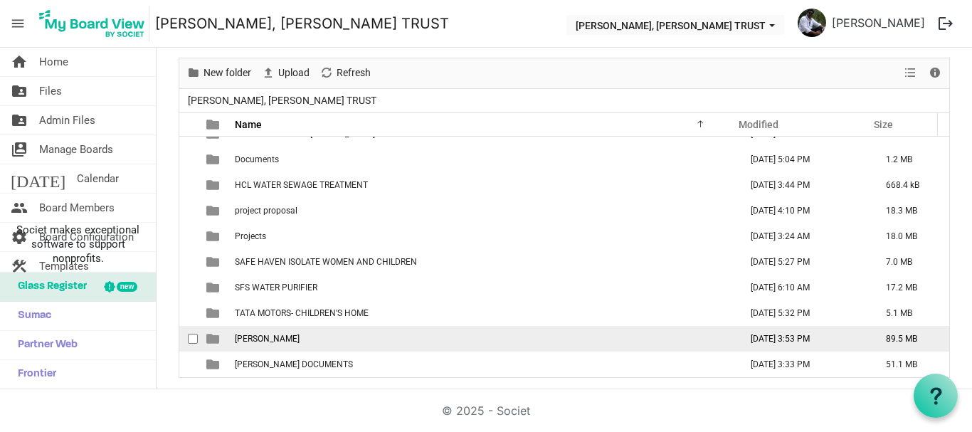
click at [191, 338] on span "checkbox" at bounding box center [193, 339] width 10 height 10
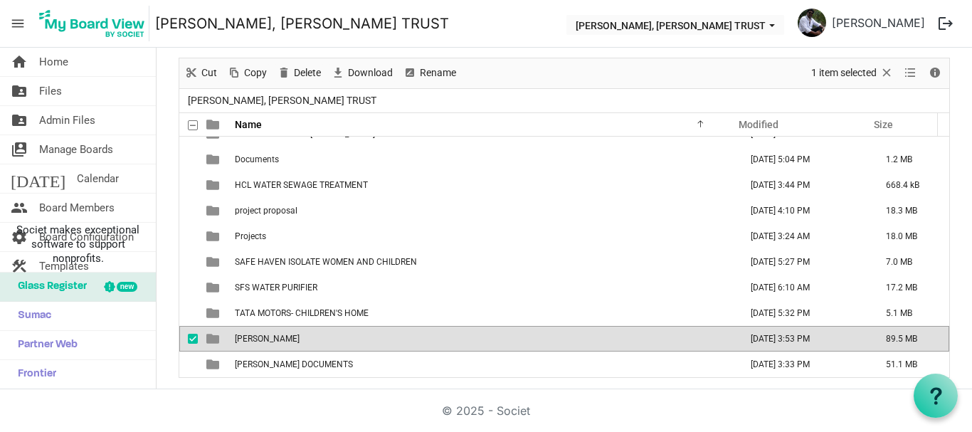
click at [195, 337] on span "checkbox" at bounding box center [193, 339] width 10 height 10
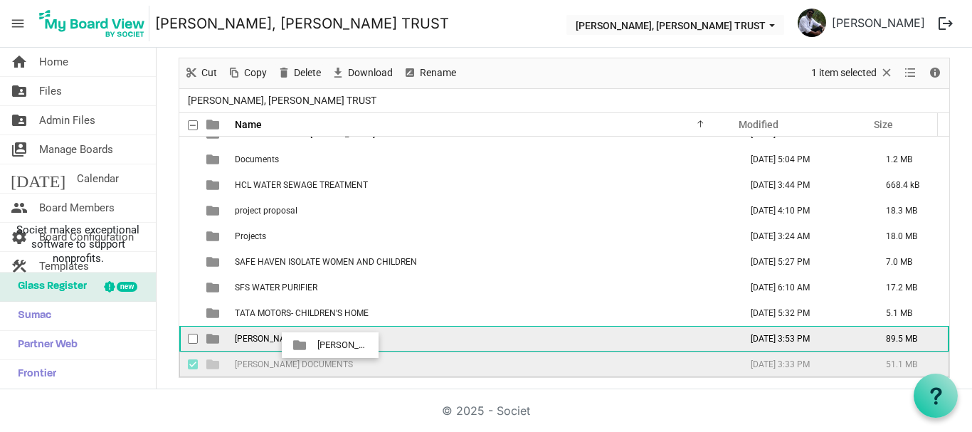
drag, startPoint x: 311, startPoint y: 365, endPoint x: 313, endPoint y: 345, distance: 20.0
click at [313, 345] on tbody "AGAPPE PROJECTS August 18, 2025 3:50 PM 35.2 MB BOCHE MMCU PROJECT August 03, 2…" at bounding box center [564, 223] width 770 height 307
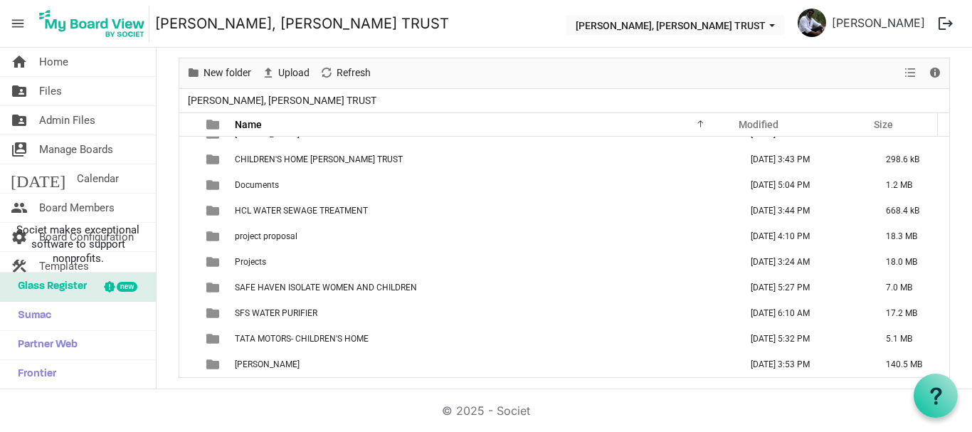
scroll to position [41, 0]
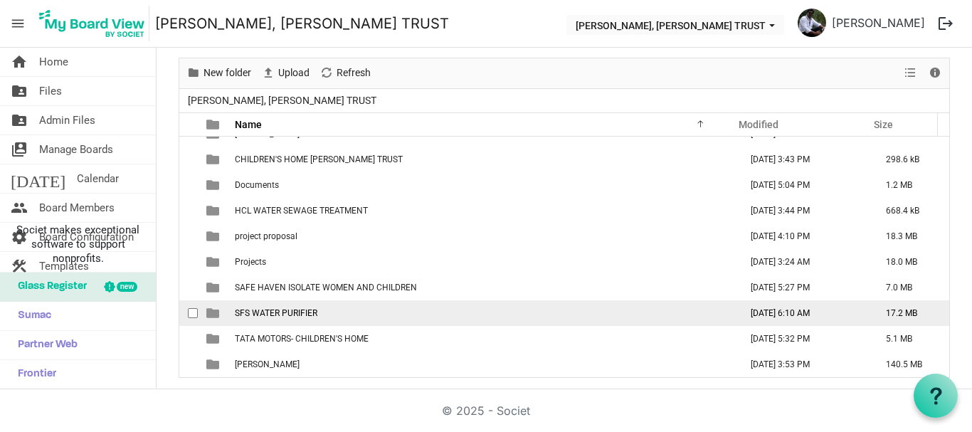
click at [265, 312] on span "SFS WATER PURIFIER" at bounding box center [276, 313] width 83 height 10
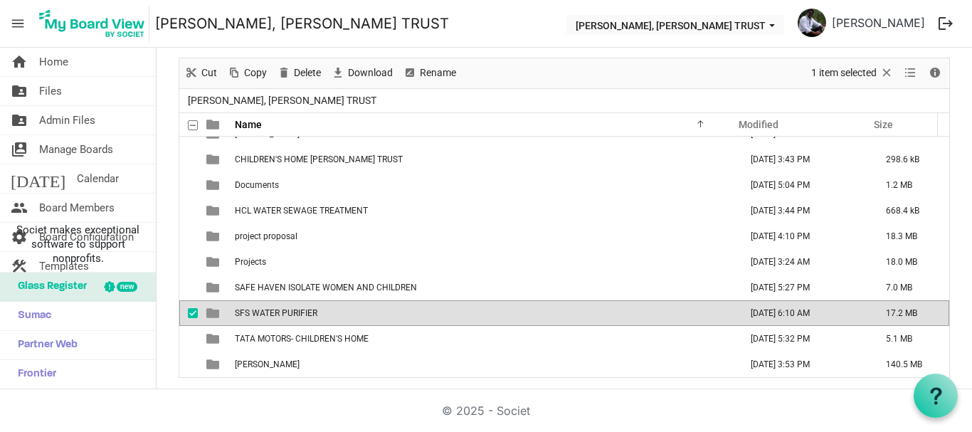
click at [265, 312] on span "SFS WATER PURIFIER" at bounding box center [276, 313] width 83 height 10
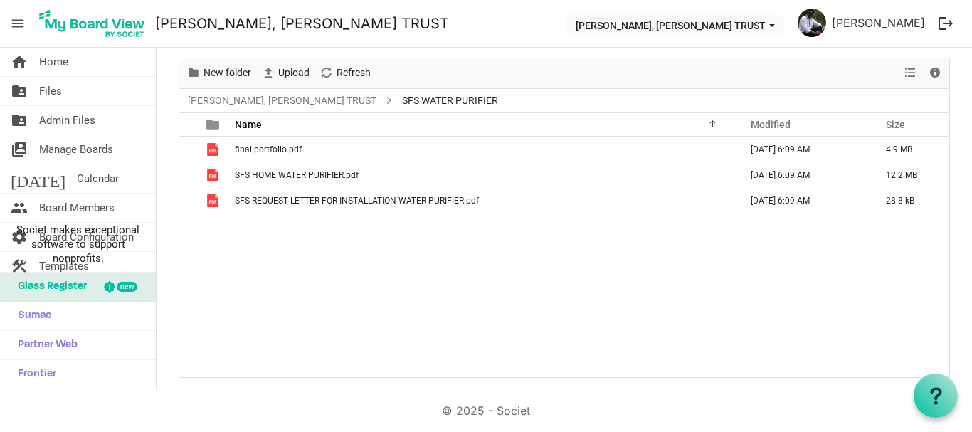
scroll to position [0, 0]
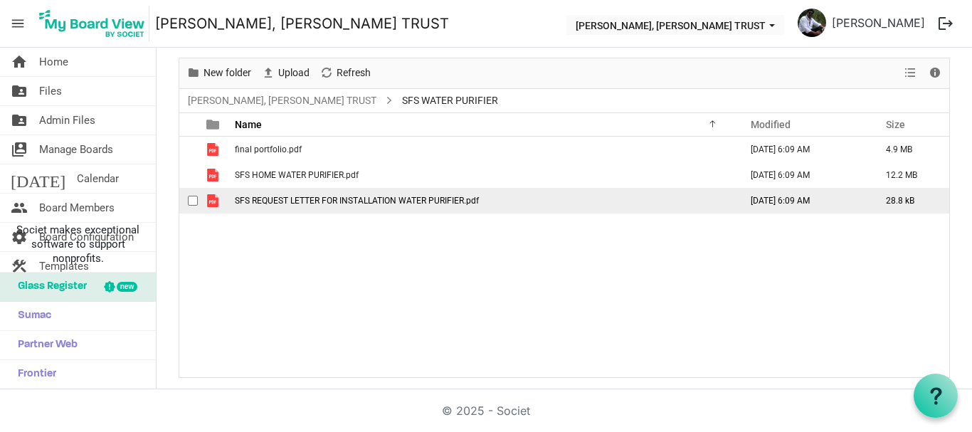
click at [265, 199] on span "SFS REQUEST LETTER FOR INSTALLATION WATER PURIFIER.pdf" at bounding box center [357, 201] width 244 height 10
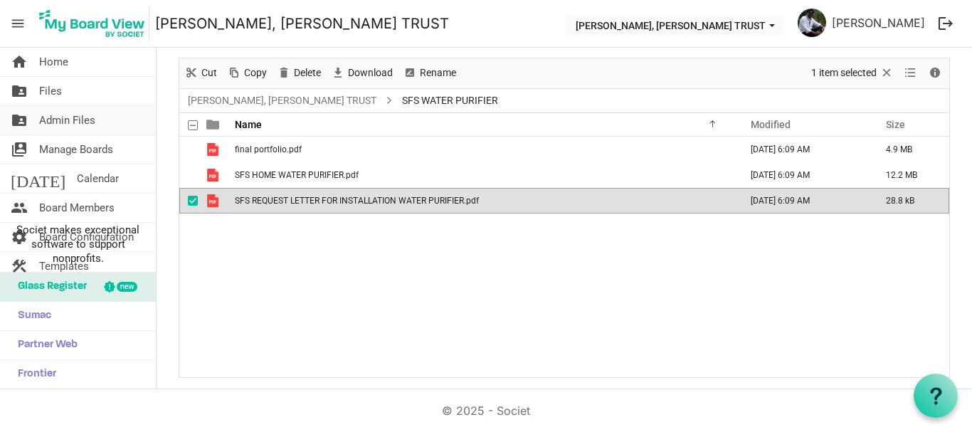
click at [72, 120] on span "Admin Files" at bounding box center [67, 120] width 56 height 28
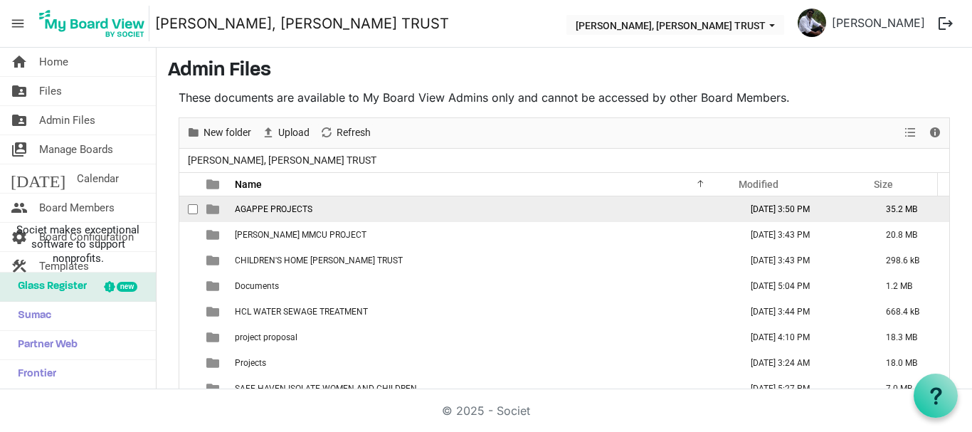
click at [268, 211] on span "AGAPPE PROJECTS" at bounding box center [274, 209] width 78 height 10
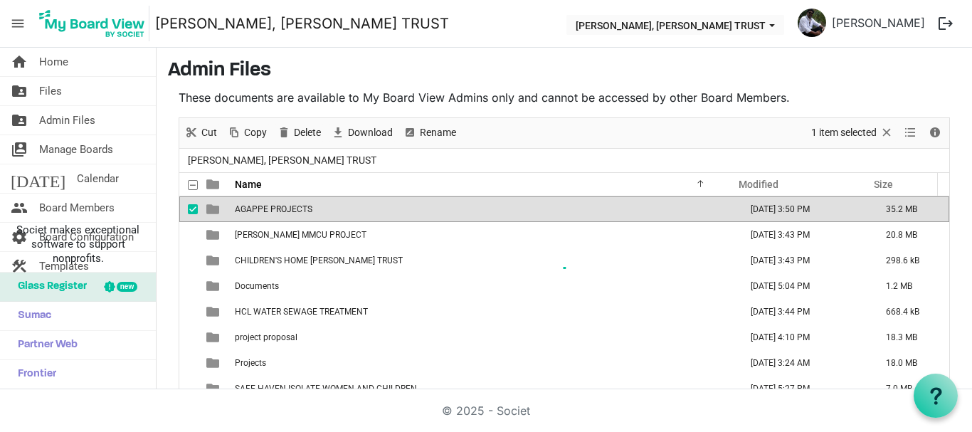
scroll to position [48, 0]
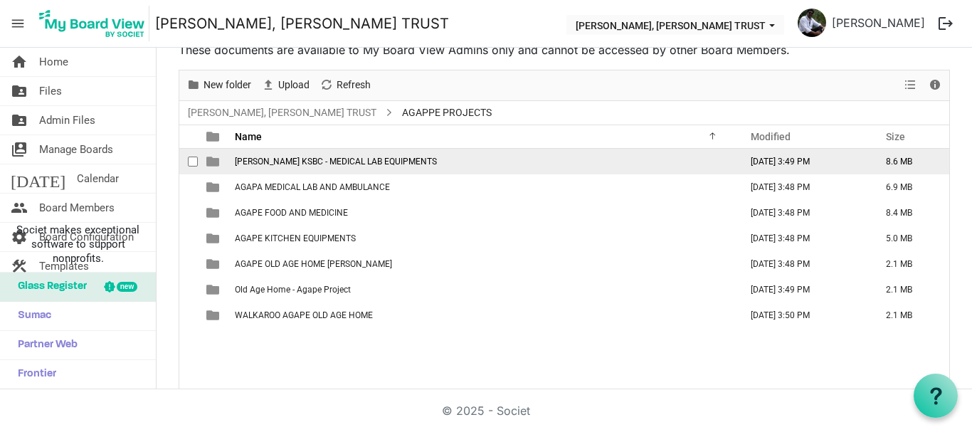
click at [296, 164] on span "THERESA BHAVAN KSBC - MEDICAL LAB EQUIPMENTS" at bounding box center [336, 162] width 202 height 10
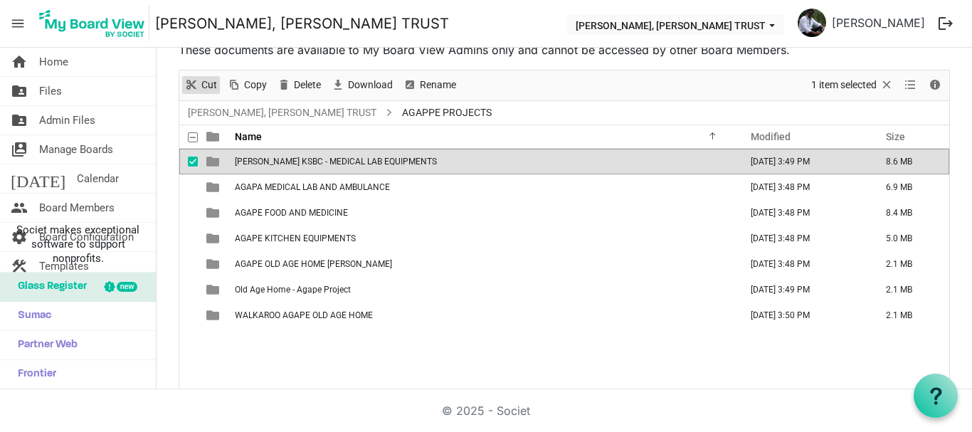
click at [208, 80] on span "Cut" at bounding box center [209, 85] width 19 height 18
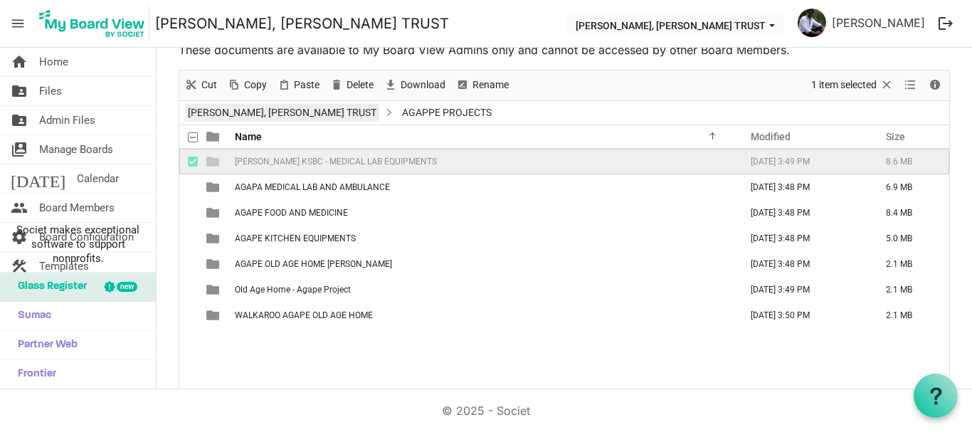
click at [241, 106] on link "[PERSON_NAME], [PERSON_NAME] TRUST" at bounding box center [282, 113] width 194 height 18
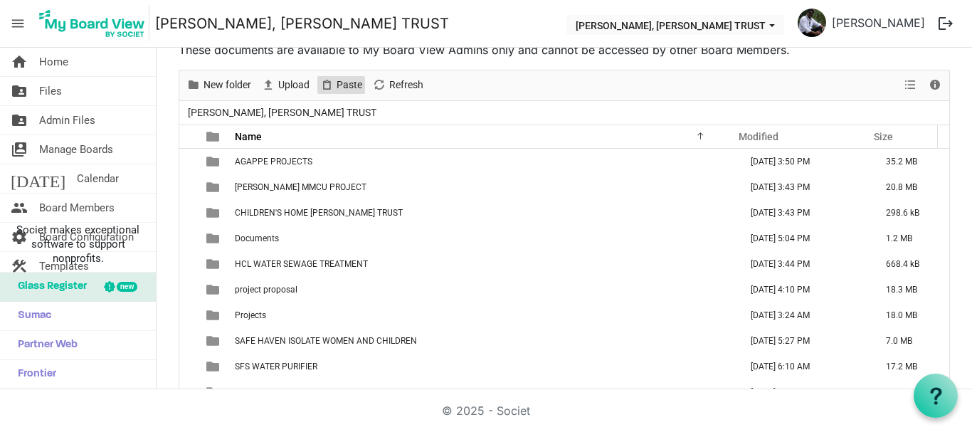
click at [341, 88] on span "Paste" at bounding box center [349, 85] width 28 height 18
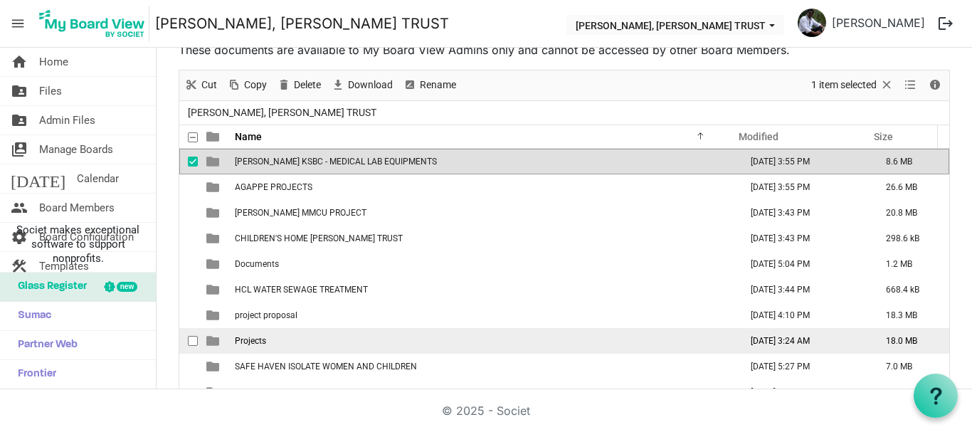
click at [260, 339] on span "Projects" at bounding box center [250, 341] width 31 height 10
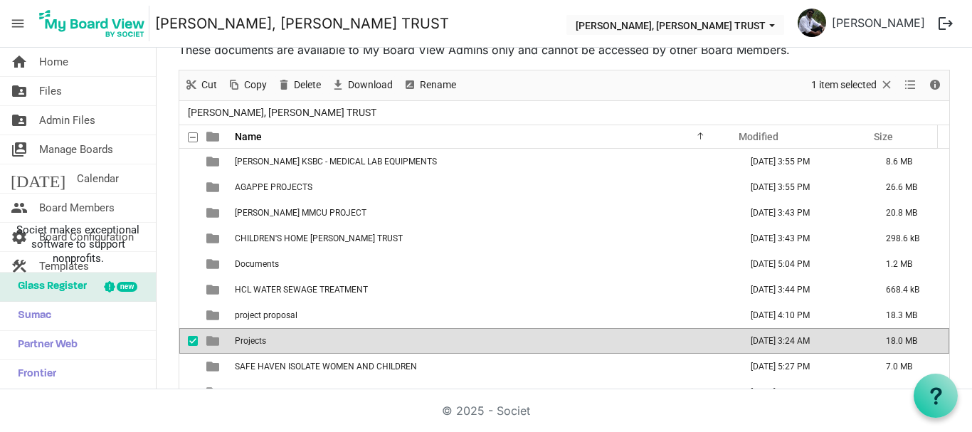
click at [260, 339] on span "Projects" at bounding box center [250, 341] width 31 height 10
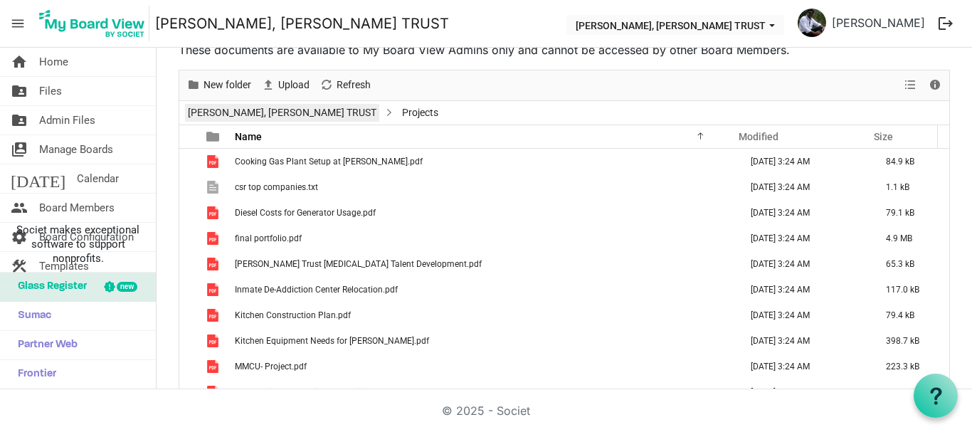
click at [232, 110] on link "[PERSON_NAME], [PERSON_NAME] TRUST" at bounding box center [282, 113] width 194 height 18
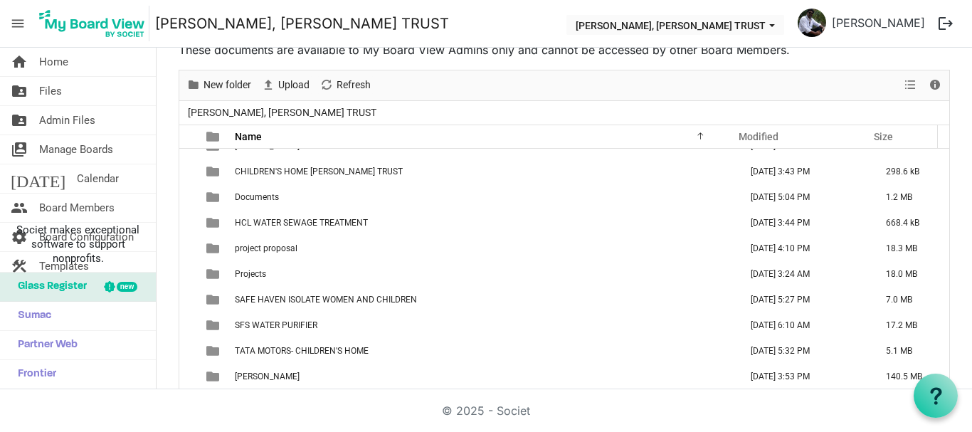
scroll to position [0, 0]
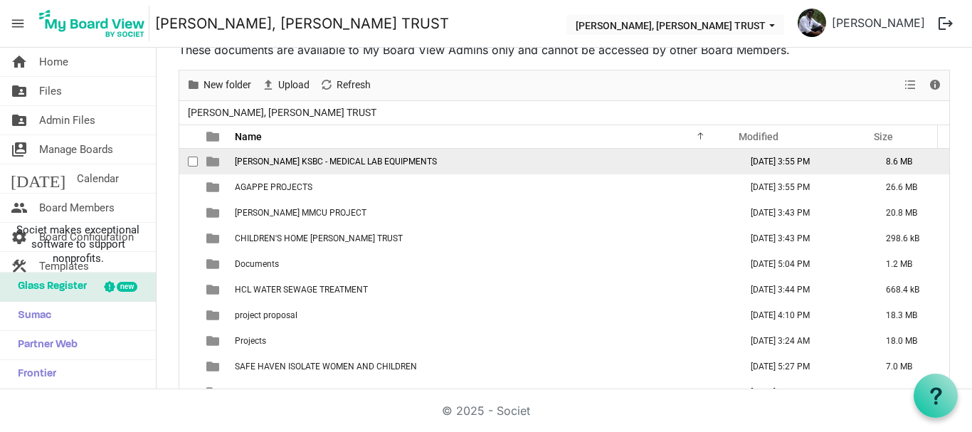
click at [192, 164] on span "checkbox" at bounding box center [193, 162] width 10 height 10
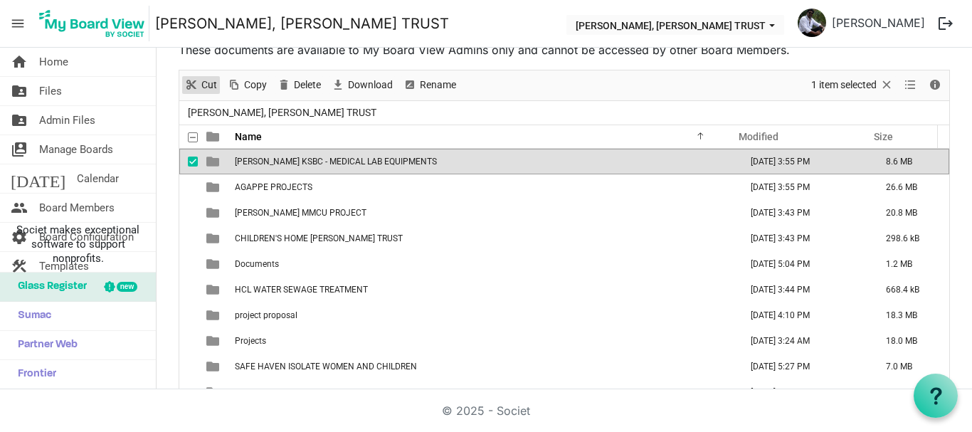
click at [206, 81] on span "Cut" at bounding box center [209, 85] width 19 height 18
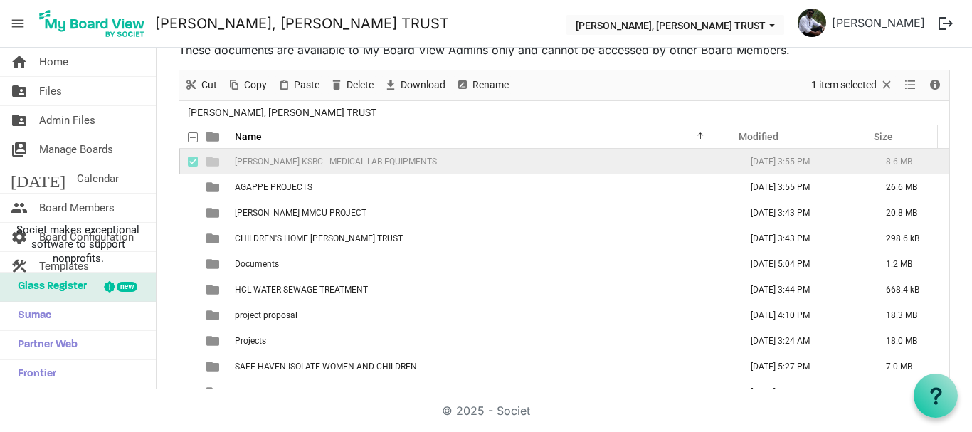
scroll to position [67, 0]
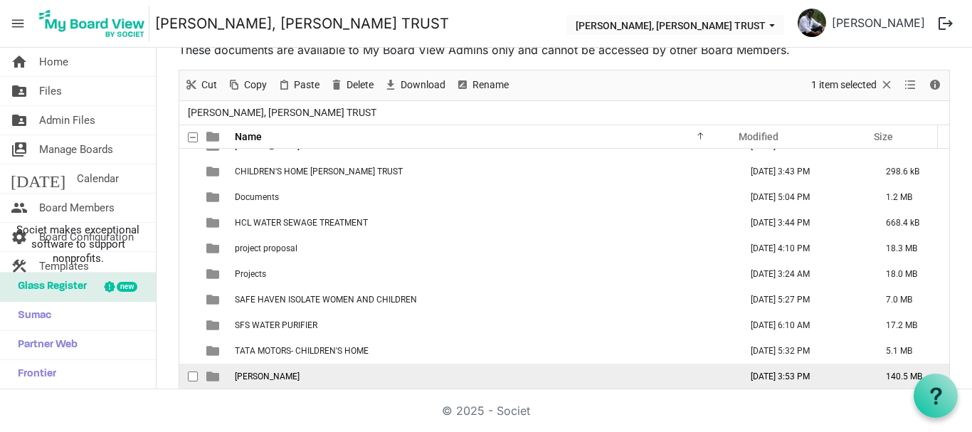
click at [300, 374] on span "[PERSON_NAME]" at bounding box center [267, 377] width 65 height 10
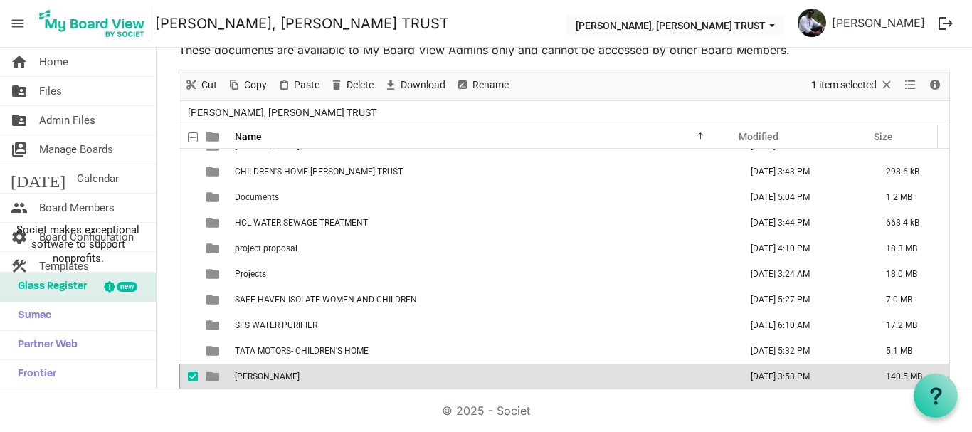
click at [300, 374] on span "[PERSON_NAME]" at bounding box center [267, 377] width 65 height 10
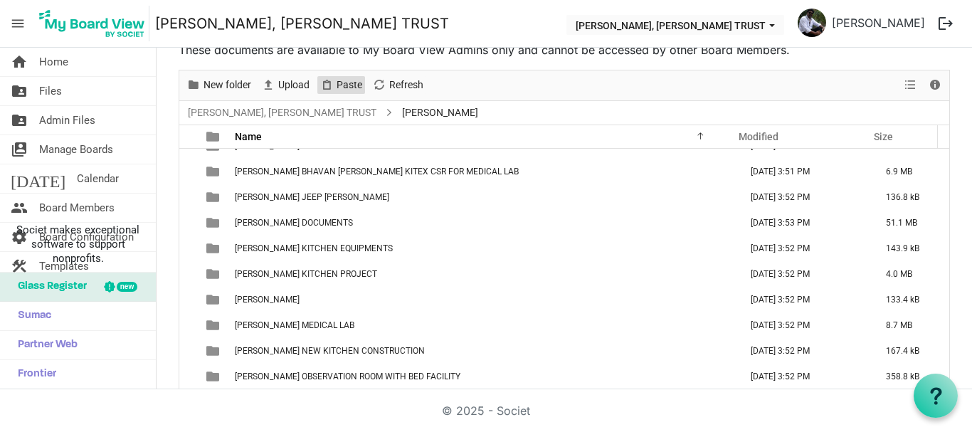
click at [344, 88] on span "Paste" at bounding box center [349, 85] width 28 height 18
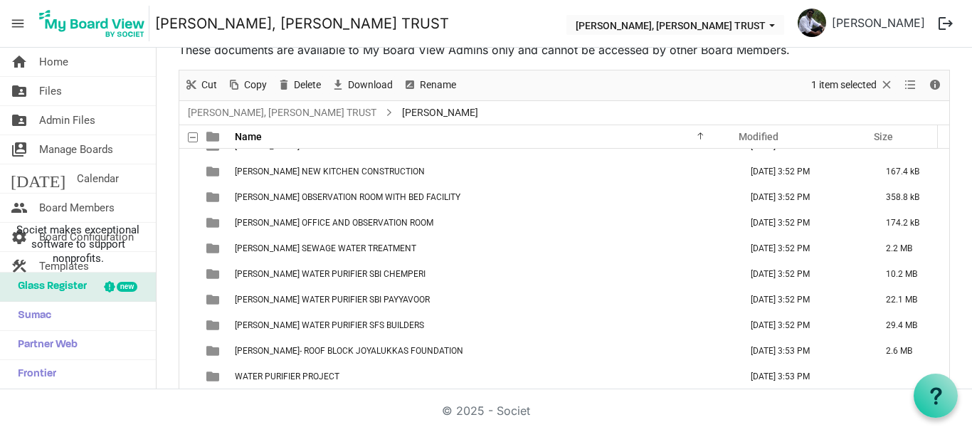
scroll to position [0, 0]
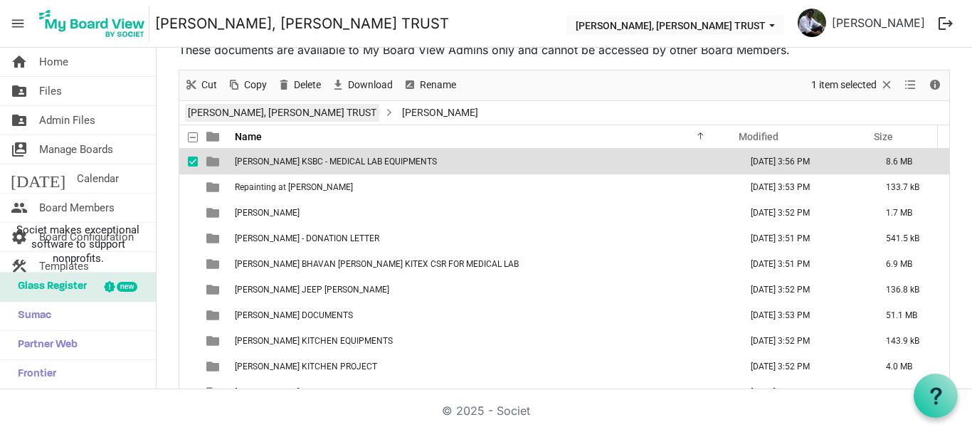
click at [325, 112] on link "[PERSON_NAME], [PERSON_NAME] TRUST" at bounding box center [282, 113] width 194 height 18
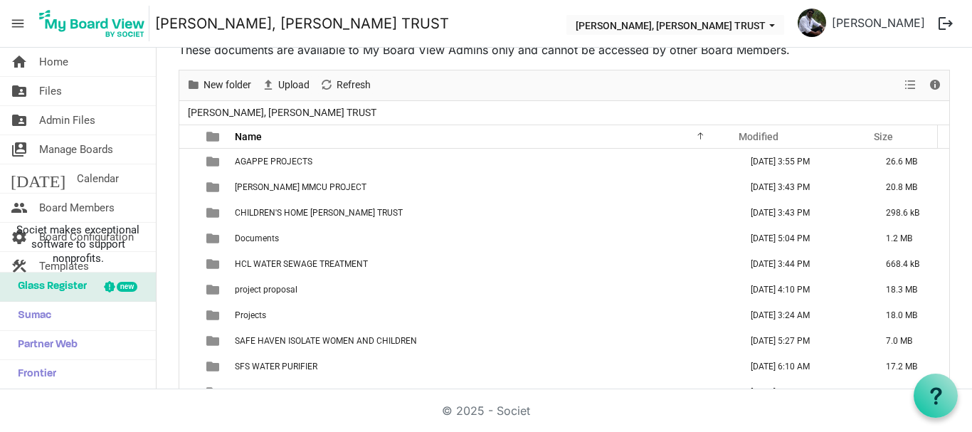
scroll to position [41, 0]
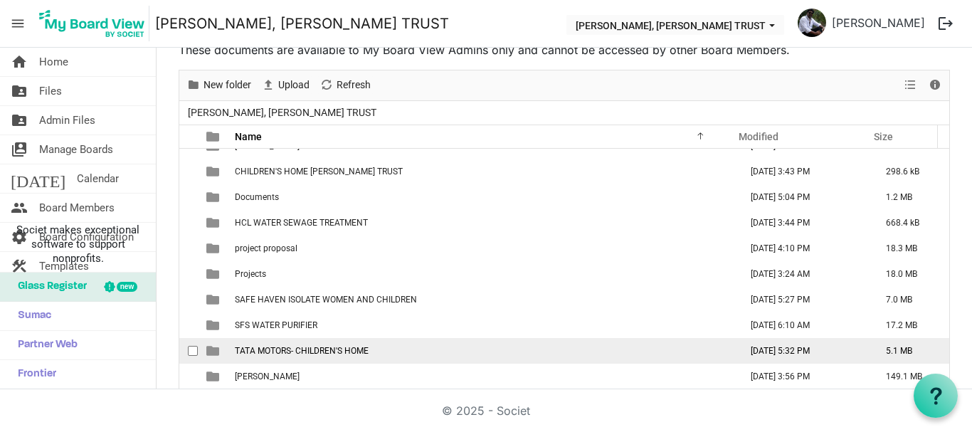
click at [318, 349] on span "TATA MOTORS- CHILDREN'S HOME" at bounding box center [302, 351] width 134 height 10
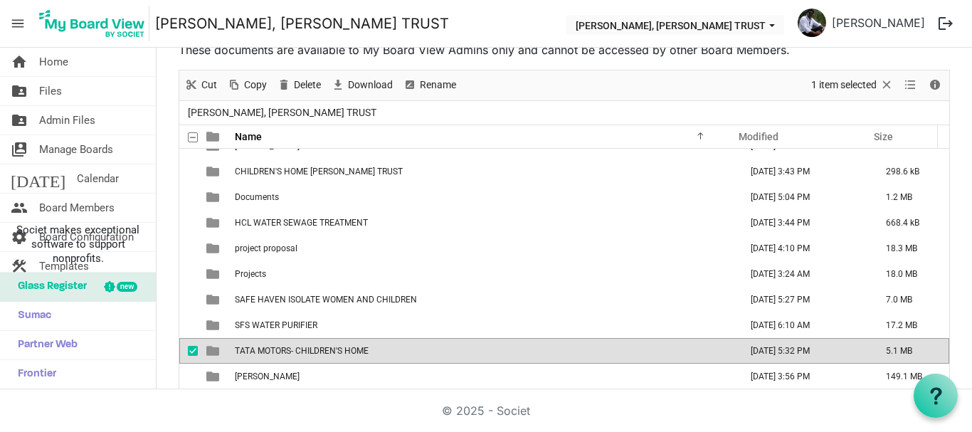
click at [318, 349] on span "TATA MOTORS- CHILDREN'S HOME" at bounding box center [302, 351] width 134 height 10
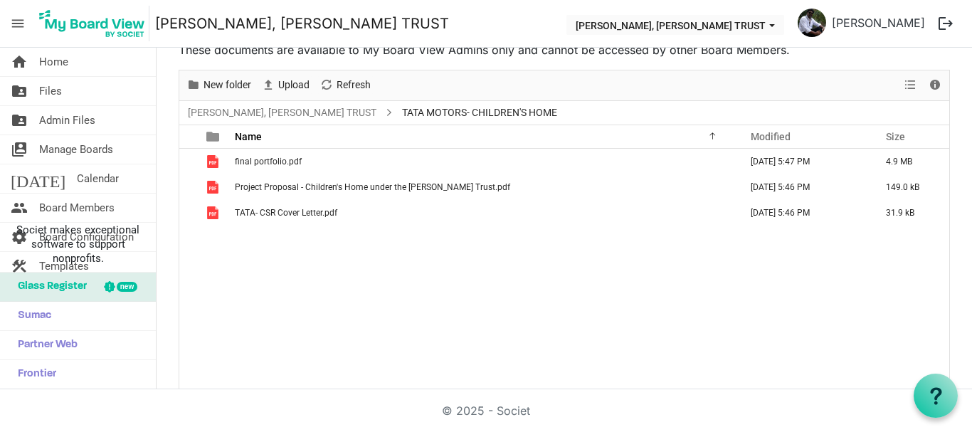
scroll to position [0, 0]
click at [270, 108] on link "[PERSON_NAME], [PERSON_NAME] TRUST" at bounding box center [282, 113] width 194 height 18
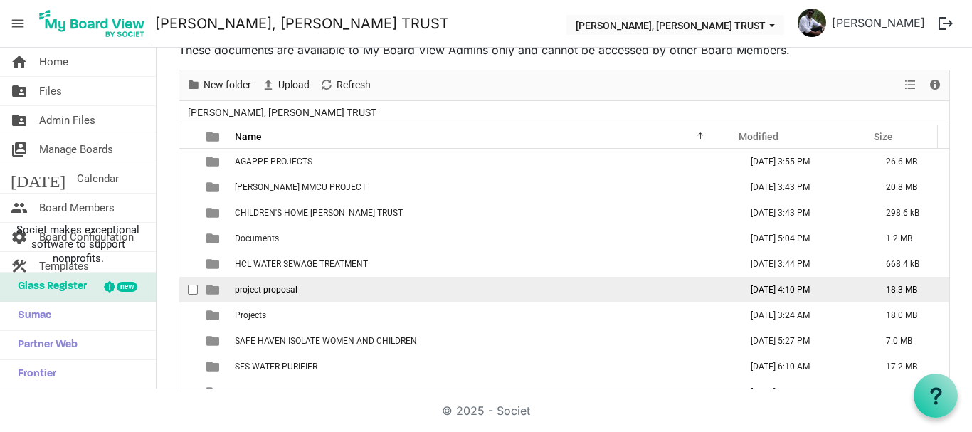
click at [273, 288] on span "project proposal" at bounding box center [266, 290] width 63 height 10
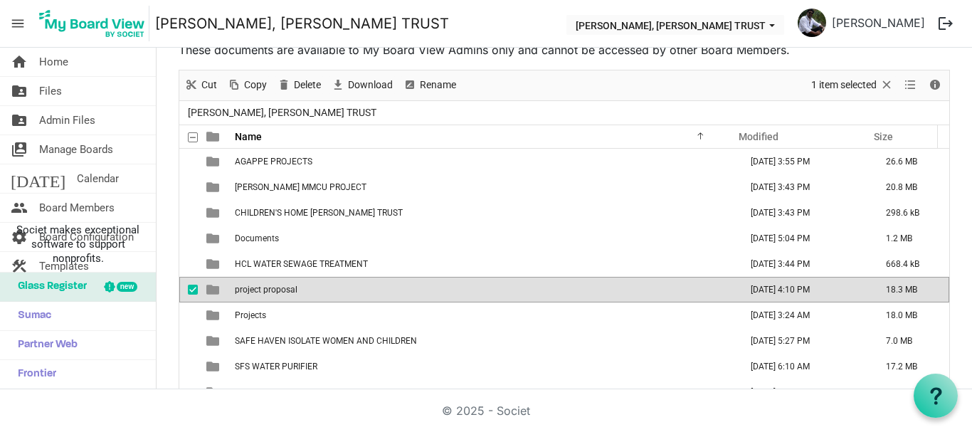
click at [273, 288] on span "project proposal" at bounding box center [266, 290] width 63 height 10
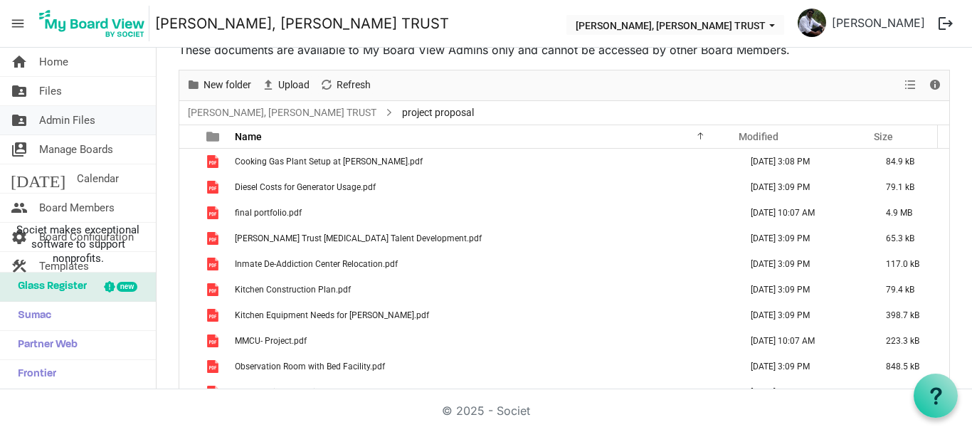
click at [84, 125] on span "Admin Files" at bounding box center [67, 120] width 56 height 28
